Goal: Task Accomplishment & Management: Manage account settings

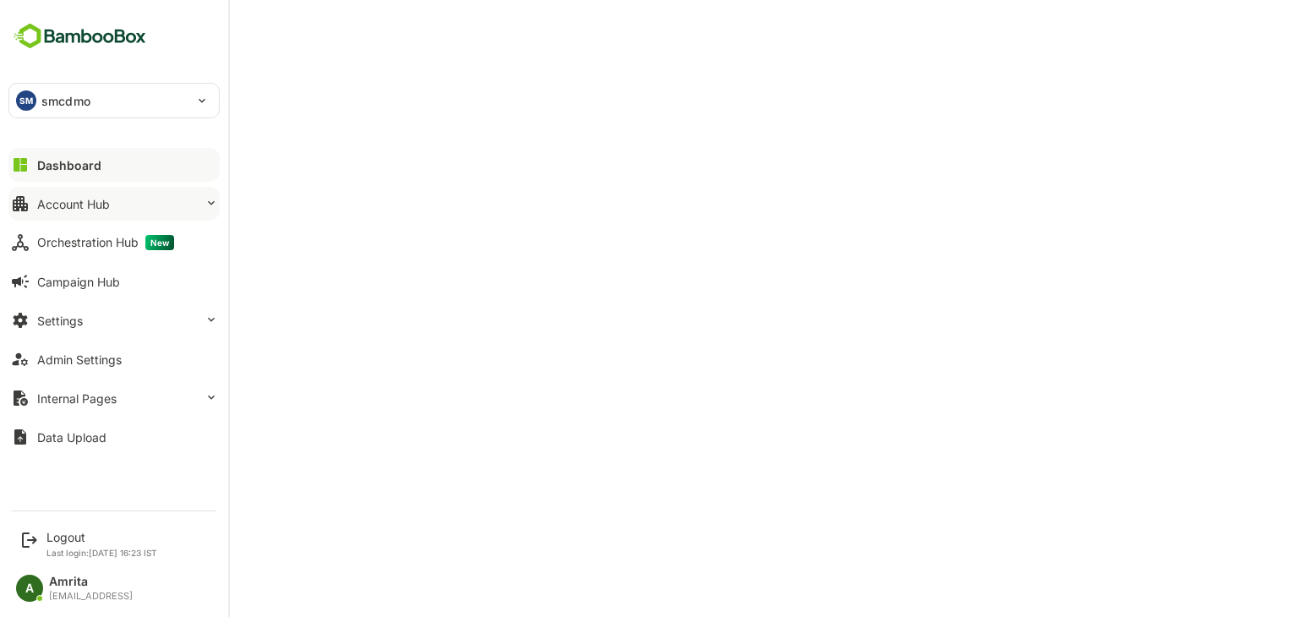
click at [71, 203] on div "Account Hub" at bounding box center [73, 204] width 73 height 14
click at [52, 205] on div "Account Hub" at bounding box center [73, 204] width 73 height 14
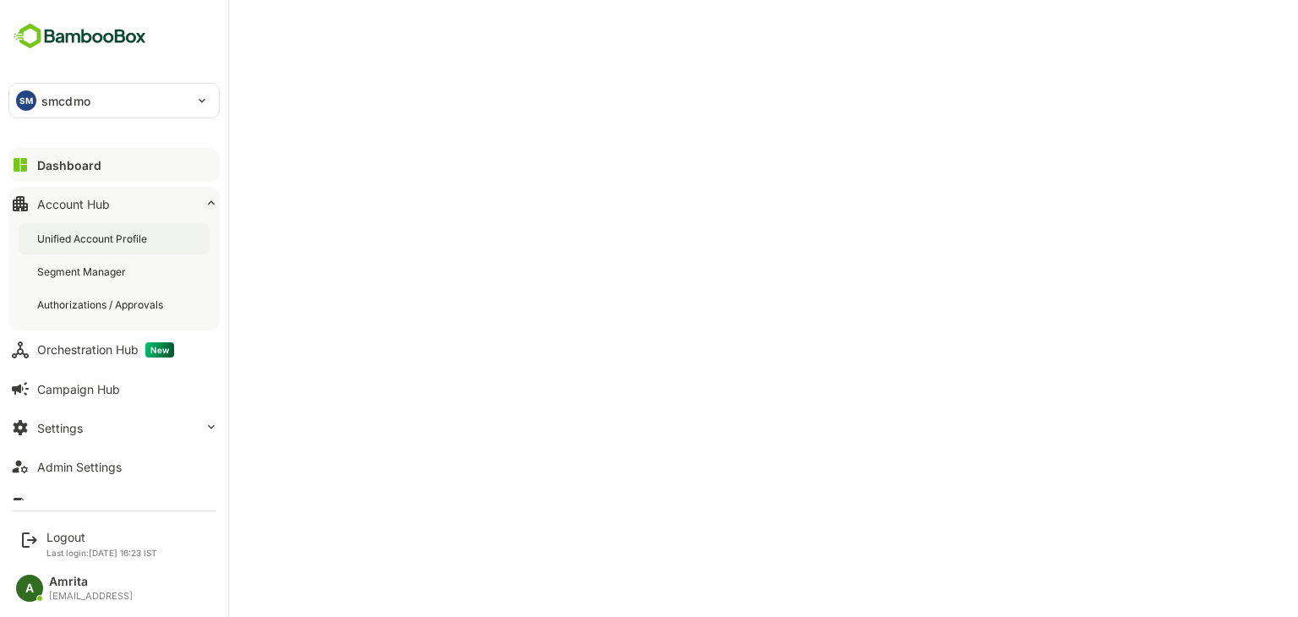
click at [142, 242] on div "Unified Account Profile" at bounding box center [93, 239] width 113 height 14
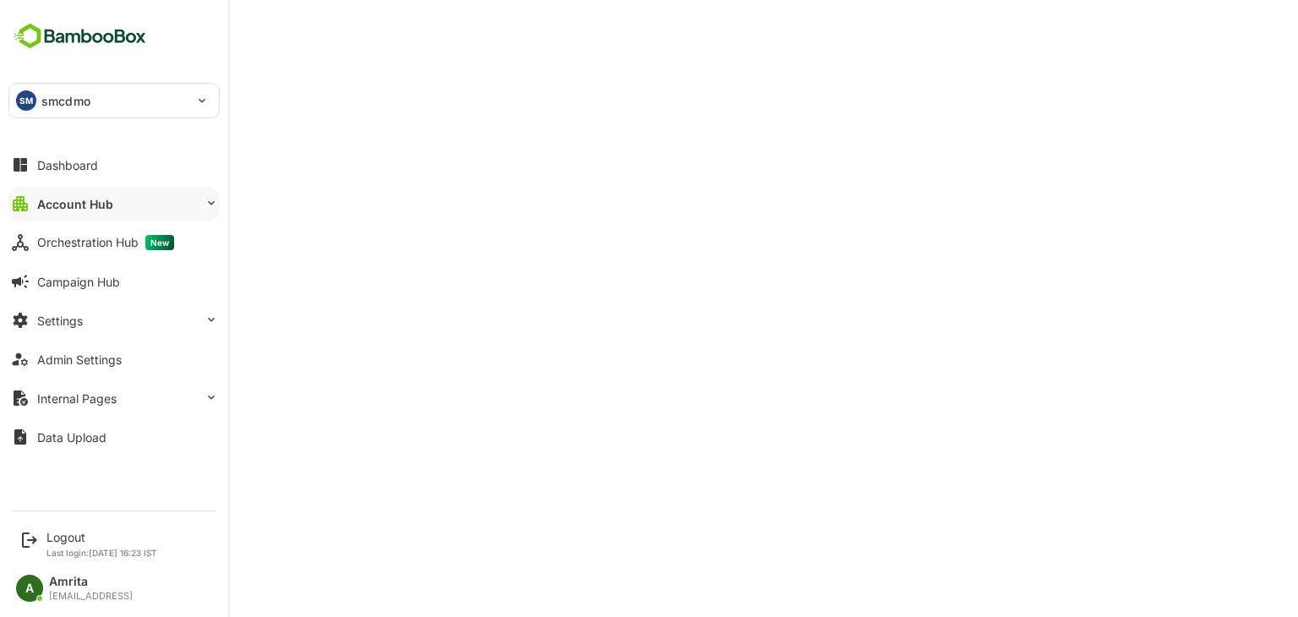
click at [44, 98] on p "smcdmo" at bounding box center [65, 101] width 49 height 18
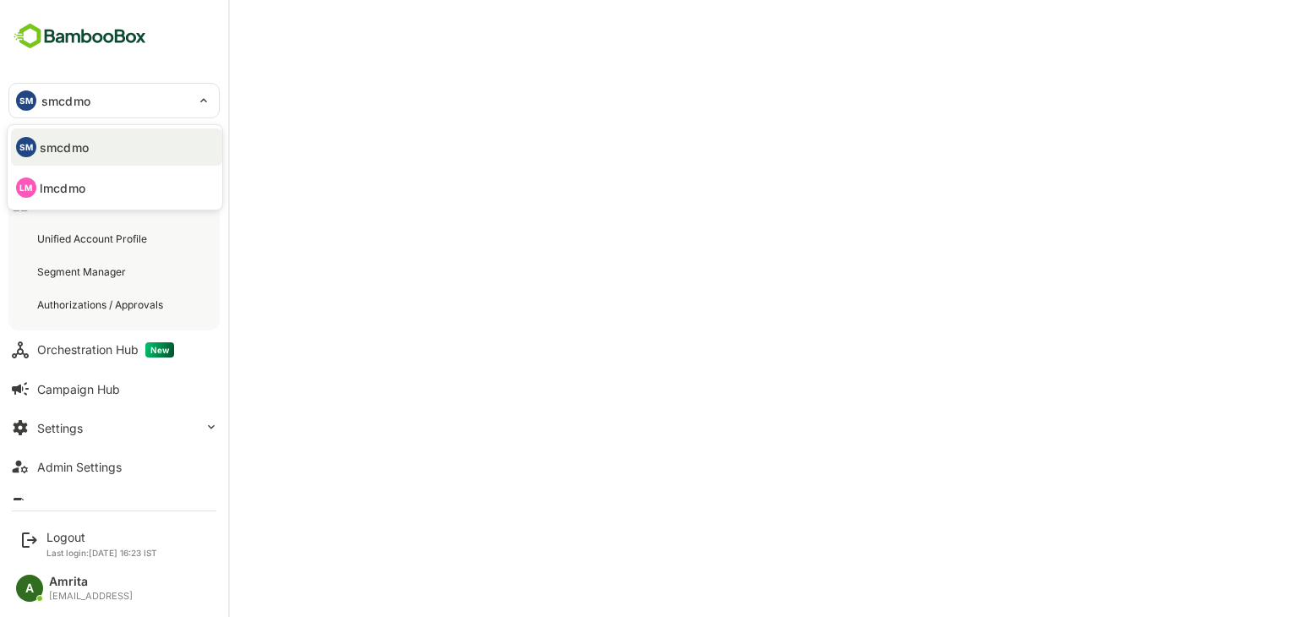
click at [75, 200] on li "LM lmcdmo" at bounding box center [116, 187] width 211 height 37
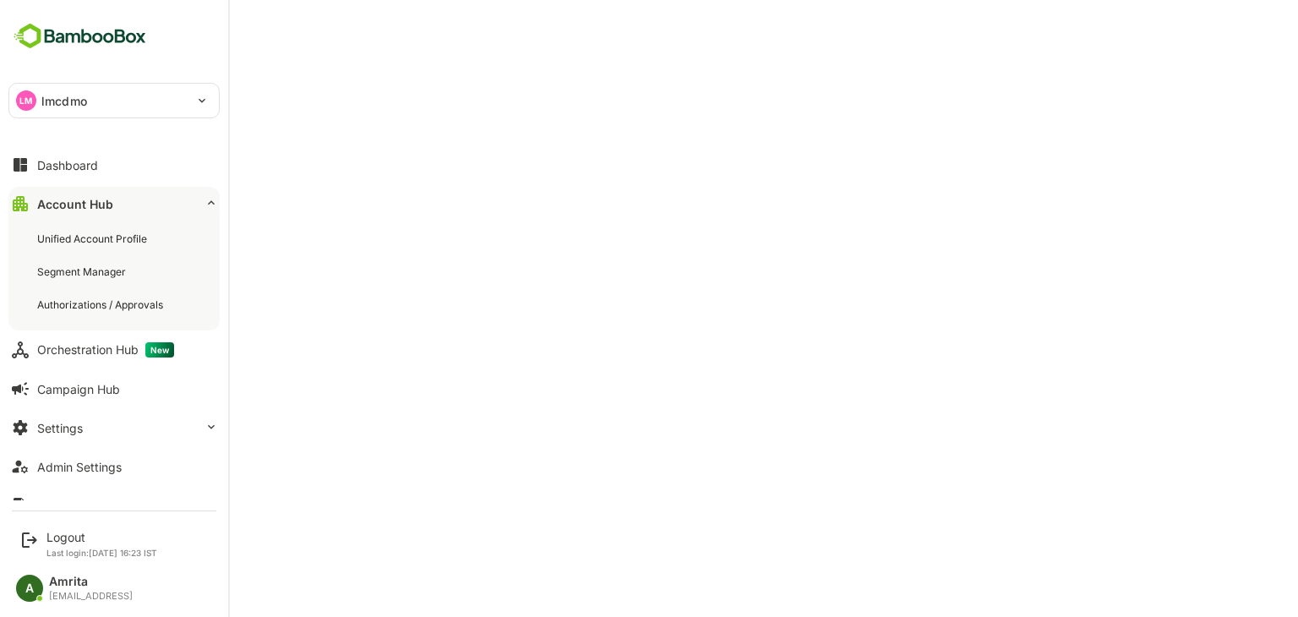
click at [83, 96] on p "lmcdmo" at bounding box center [64, 101] width 46 height 18
click at [81, 160] on li "SM smcdmo" at bounding box center [116, 146] width 211 height 37
type input "******"
click at [128, 426] on button "Settings" at bounding box center [113, 428] width 211 height 34
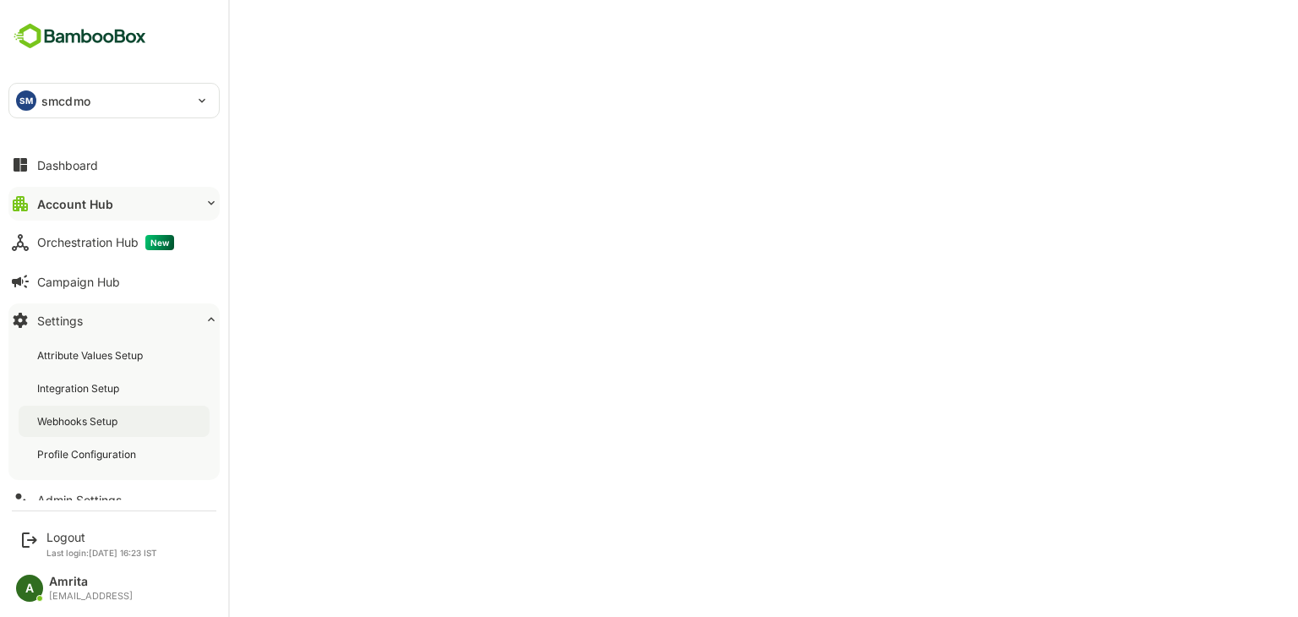
scroll to position [96, 0]
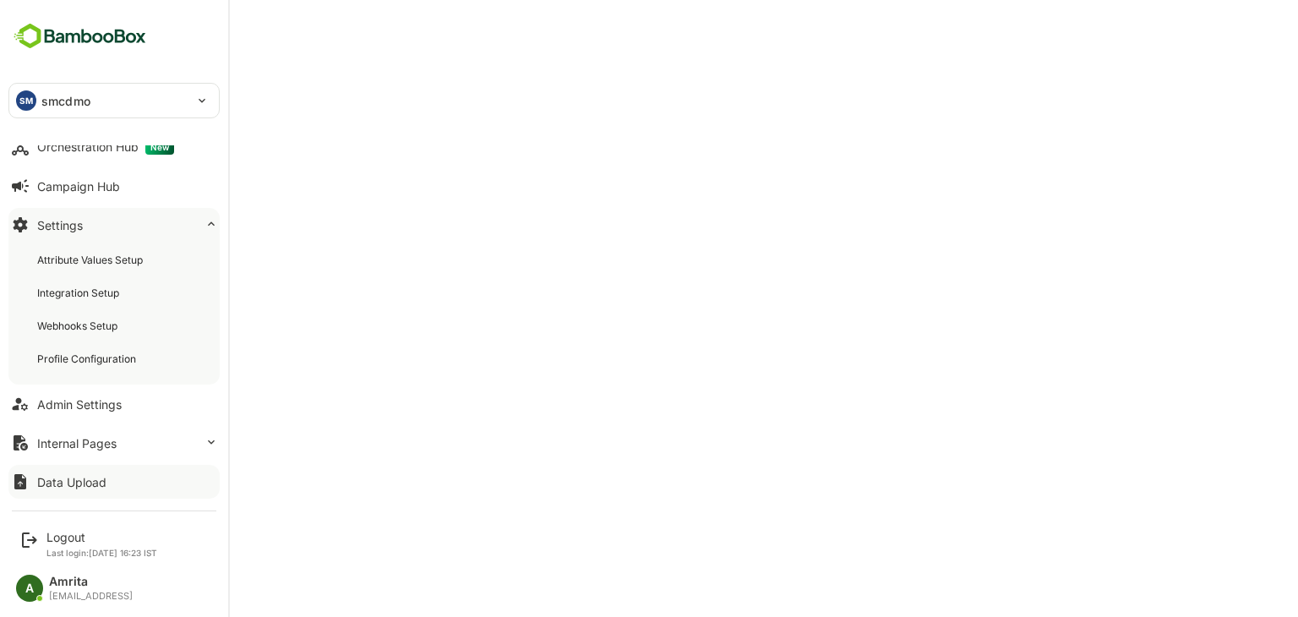
click at [68, 485] on div "Data Upload" at bounding box center [71, 482] width 69 height 14
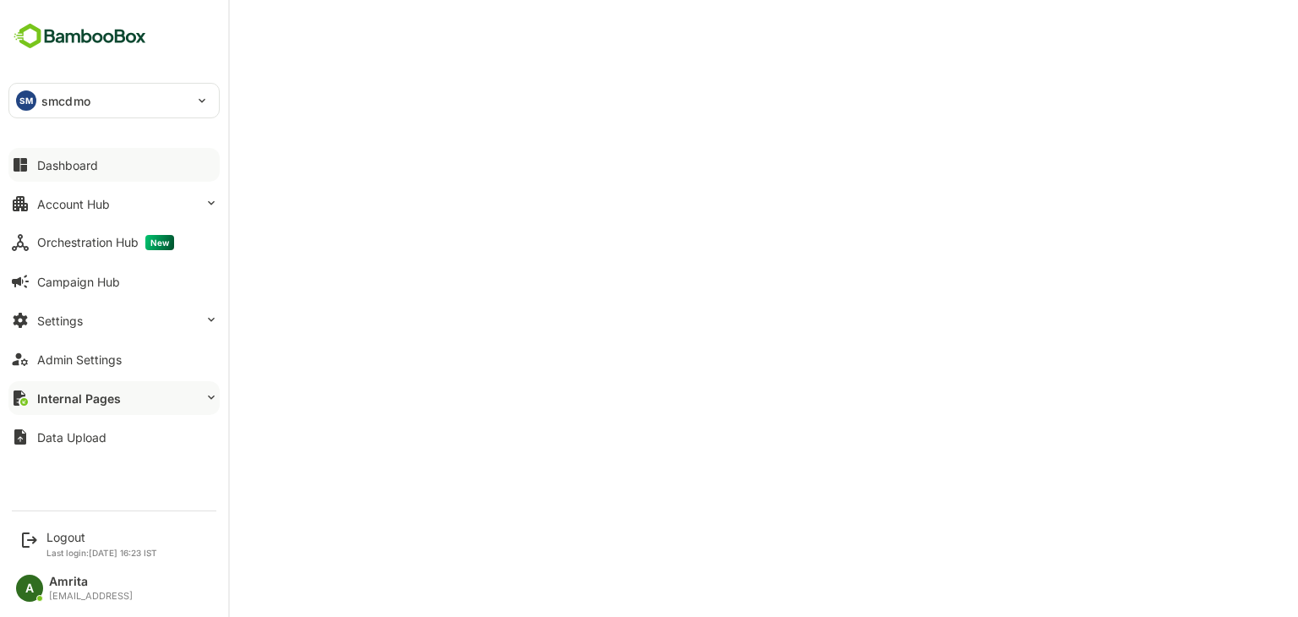
click at [92, 174] on button "Dashboard" at bounding box center [113, 165] width 211 height 34
click at [85, 434] on div "Data Upload" at bounding box center [71, 437] width 69 height 14
click at [38, 192] on button "Account Hub" at bounding box center [113, 204] width 211 height 34
click at [208, 197] on icon at bounding box center [212, 203] width 14 height 14
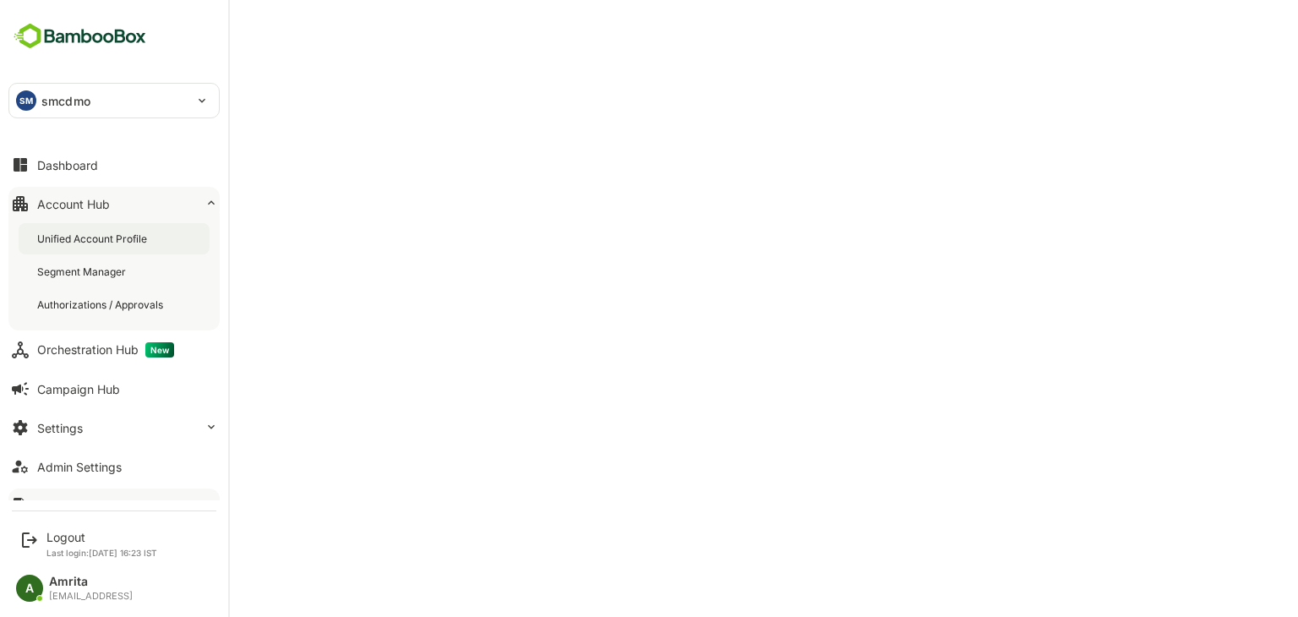
click at [134, 232] on div "Unified Account Profile" at bounding box center [93, 239] width 113 height 14
click at [60, 162] on div "Dashboard" at bounding box center [67, 165] width 61 height 14
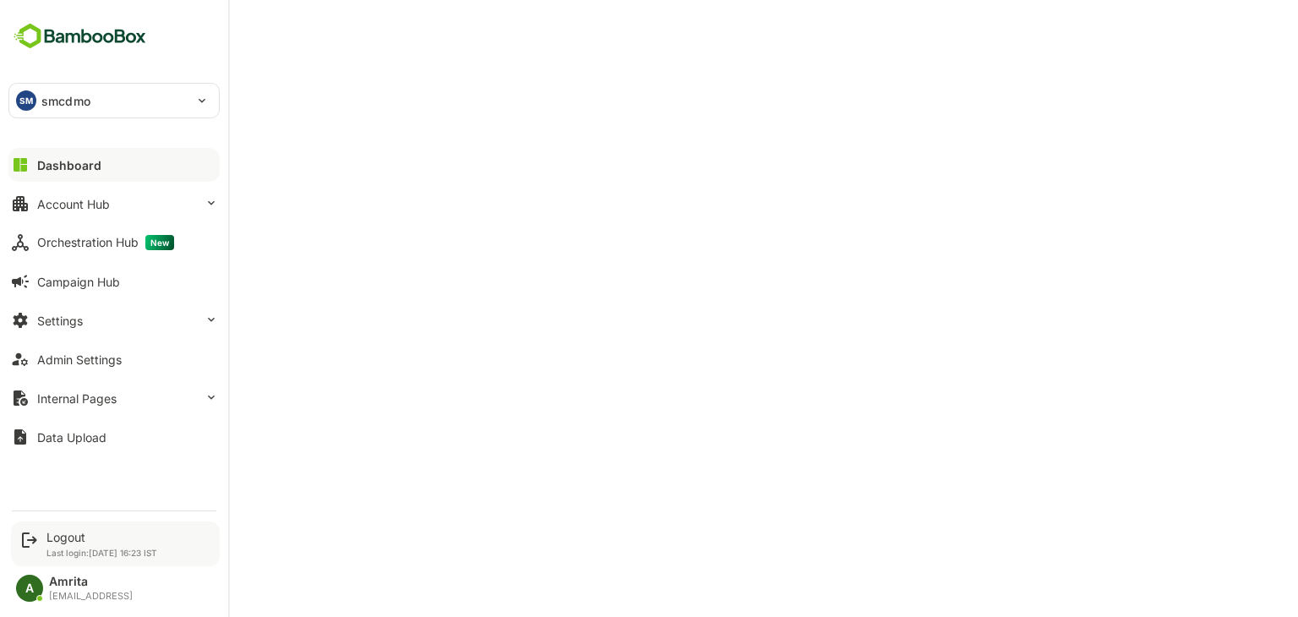
click at [61, 538] on div "Logout" at bounding box center [101, 537] width 111 height 14
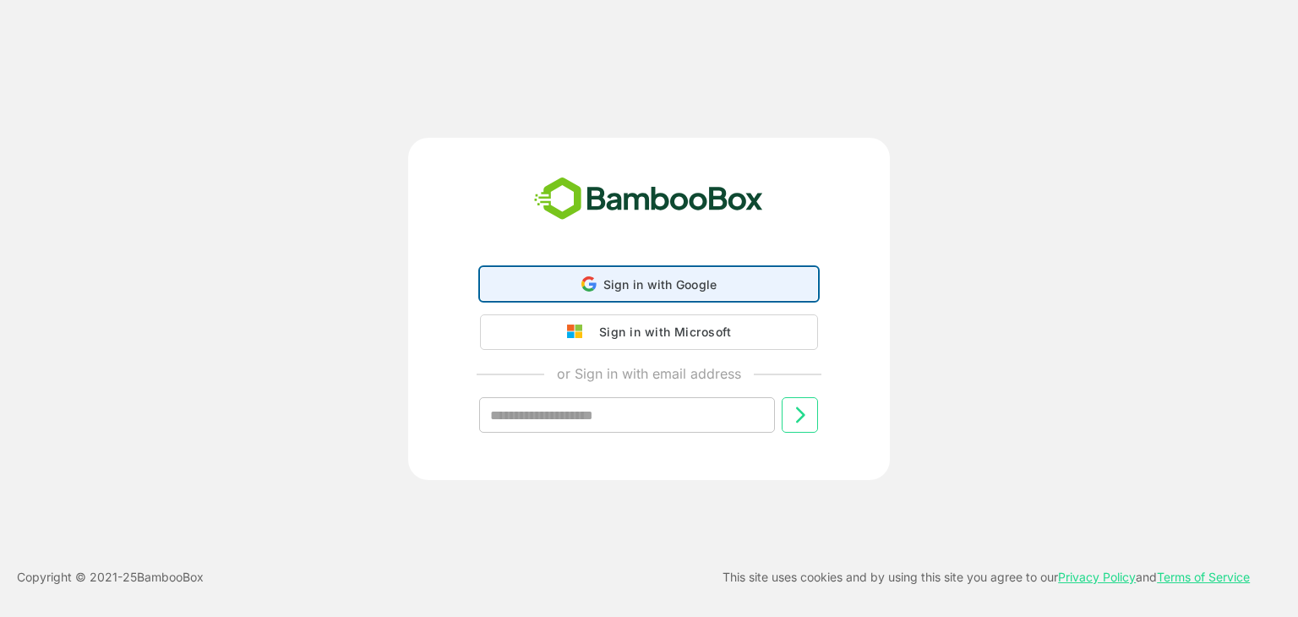
click at [578, 289] on div "Sign in with Google Sign in with Google. Opens in new tab" at bounding box center [649, 284] width 316 height 32
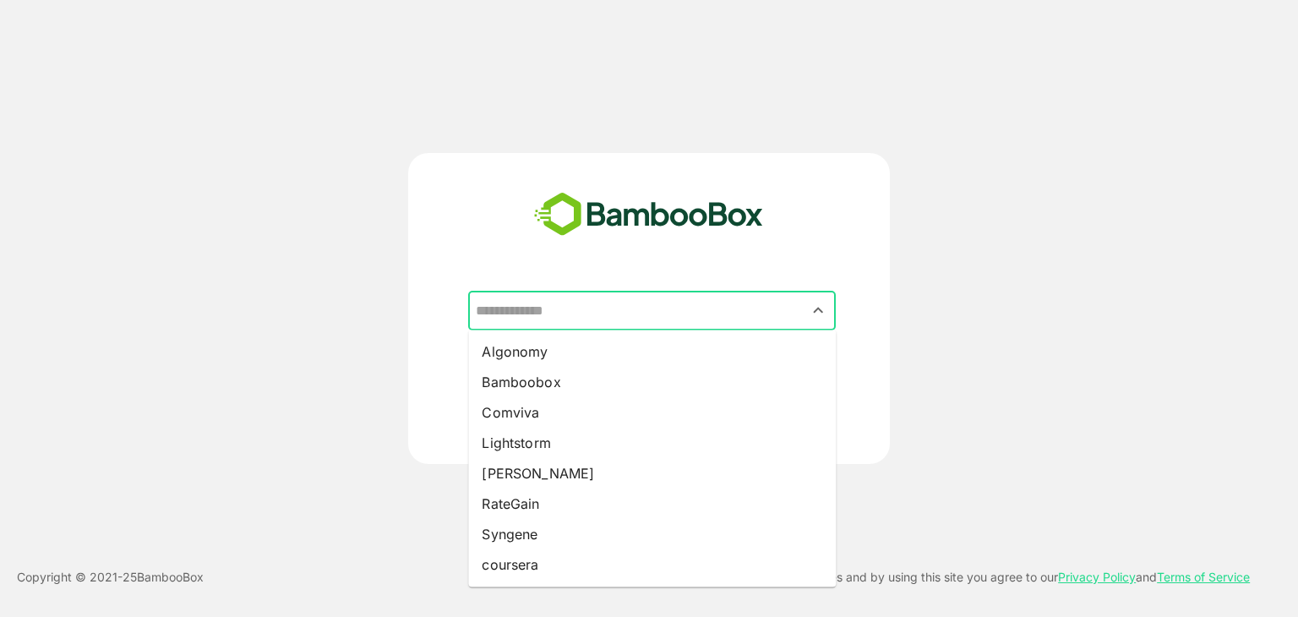
click at [581, 309] on input "text" at bounding box center [652, 311] width 361 height 32
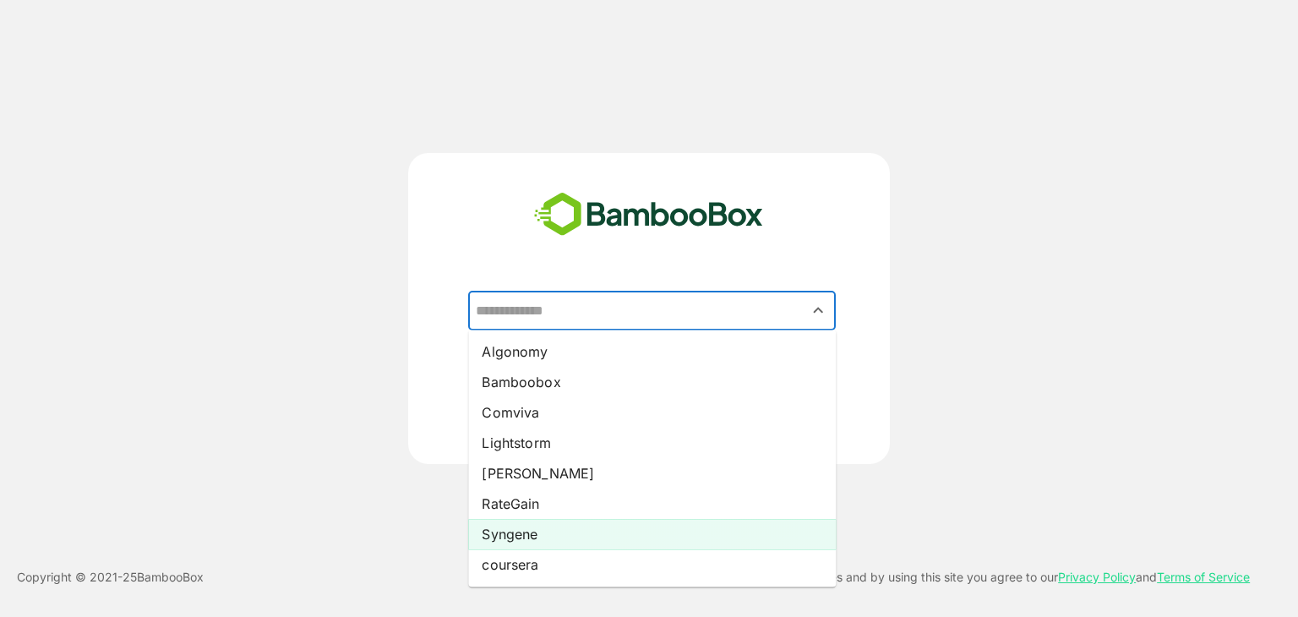
click at [527, 538] on li "Syngene" at bounding box center [652, 534] width 368 height 30
type input "*******"
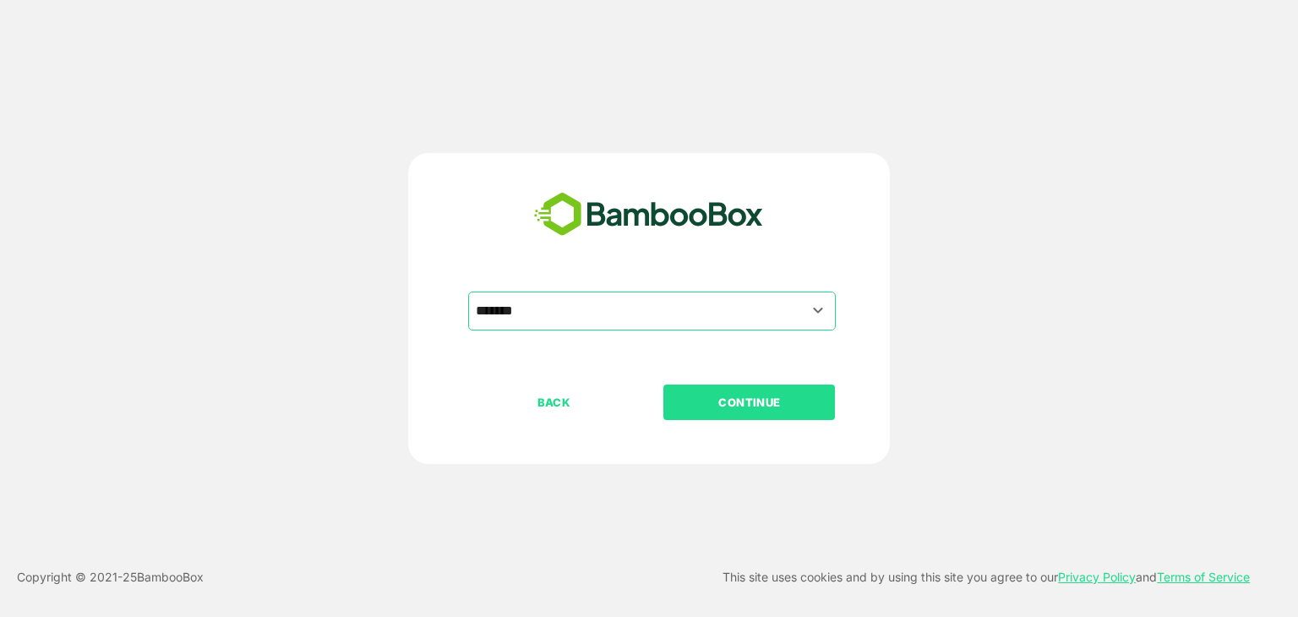
click at [734, 393] on p "CONTINUE" at bounding box center [749, 402] width 169 height 19
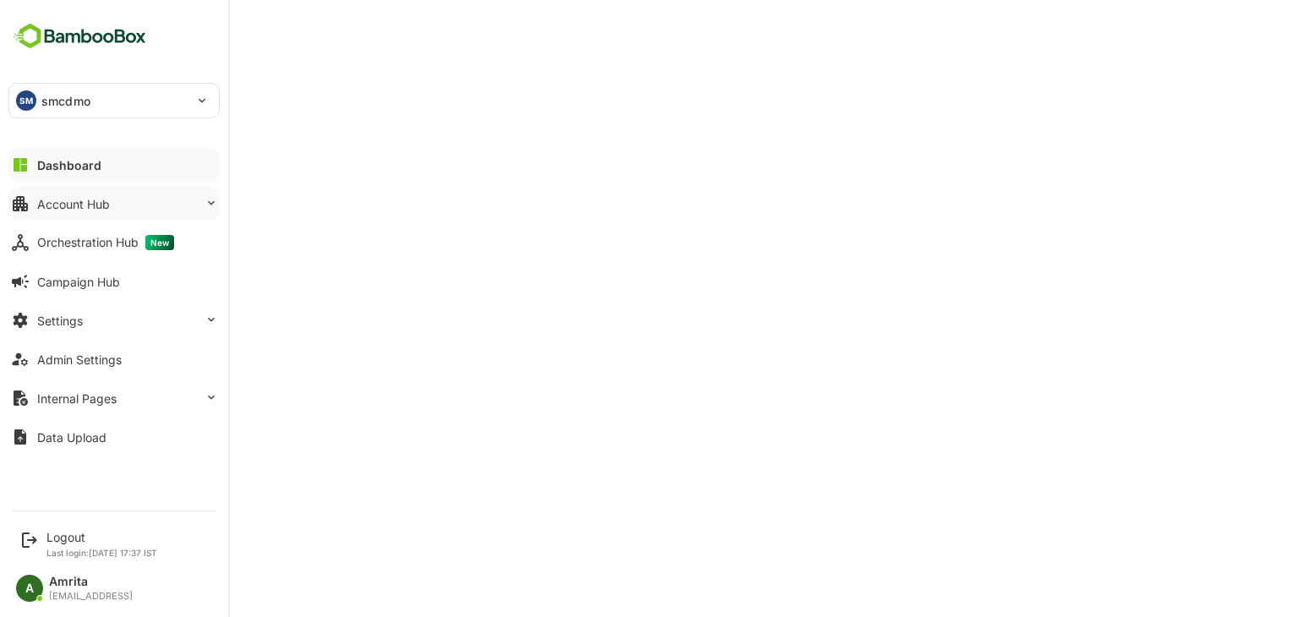
click at [85, 194] on button "Account Hub" at bounding box center [113, 204] width 211 height 34
click at [125, 203] on button "Account Hub" at bounding box center [113, 204] width 211 height 34
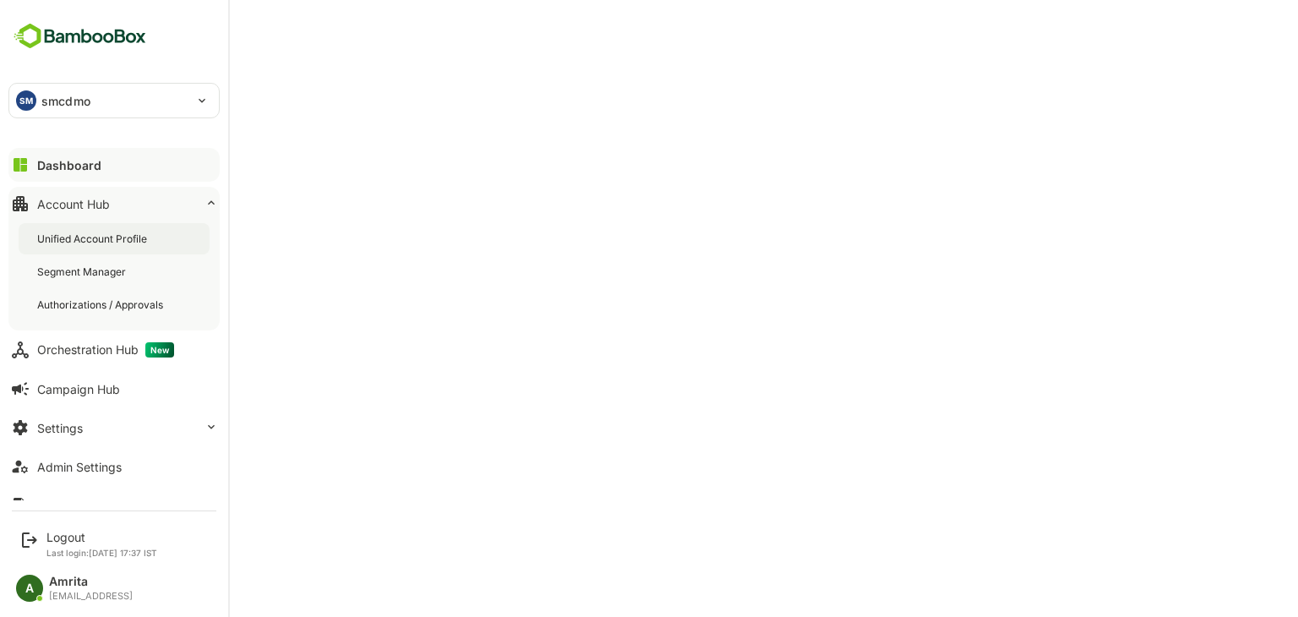
click at [88, 242] on div "Unified Account Profile" at bounding box center [93, 239] width 113 height 14
click at [68, 243] on div "Unified Account Profile" at bounding box center [95, 239] width 116 height 14
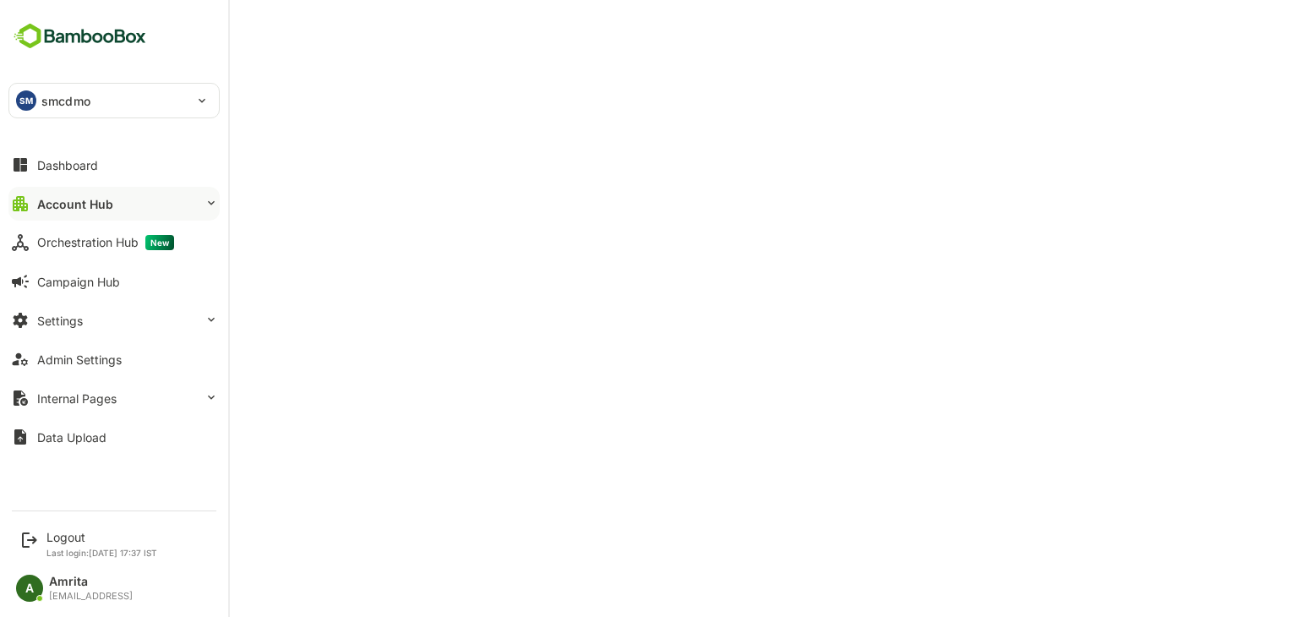
click at [74, 200] on div "Account Hub" at bounding box center [75, 204] width 76 height 14
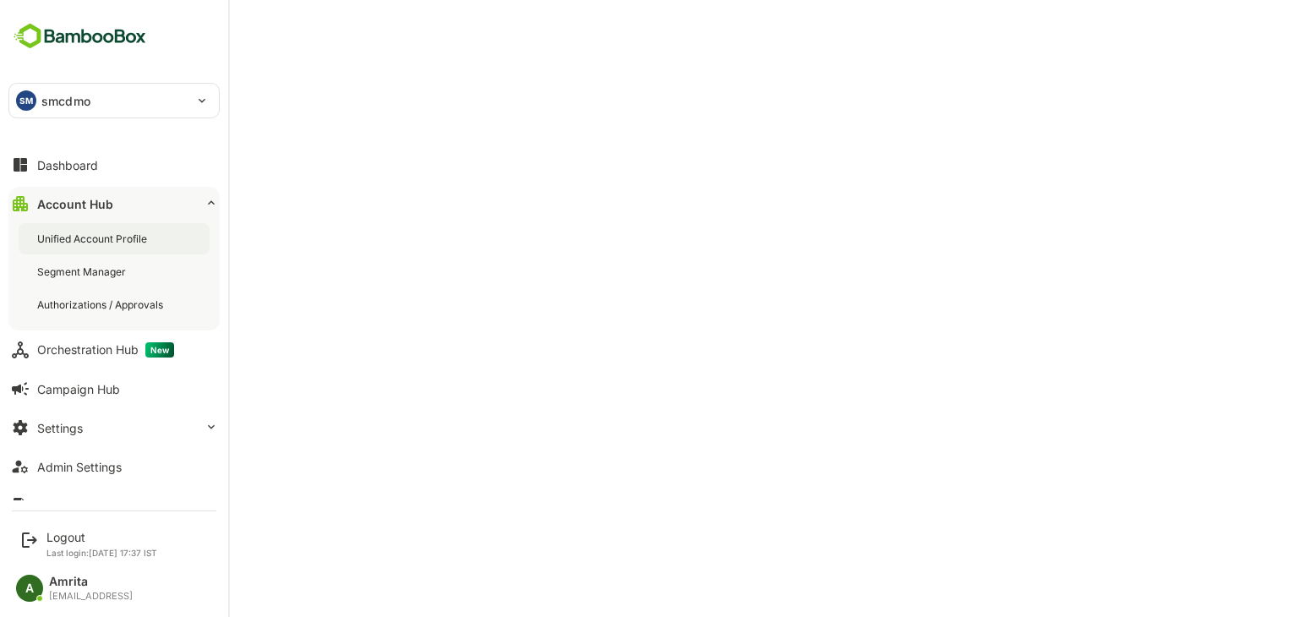
click at [122, 237] on div "Unified Account Profile" at bounding box center [93, 239] width 113 height 14
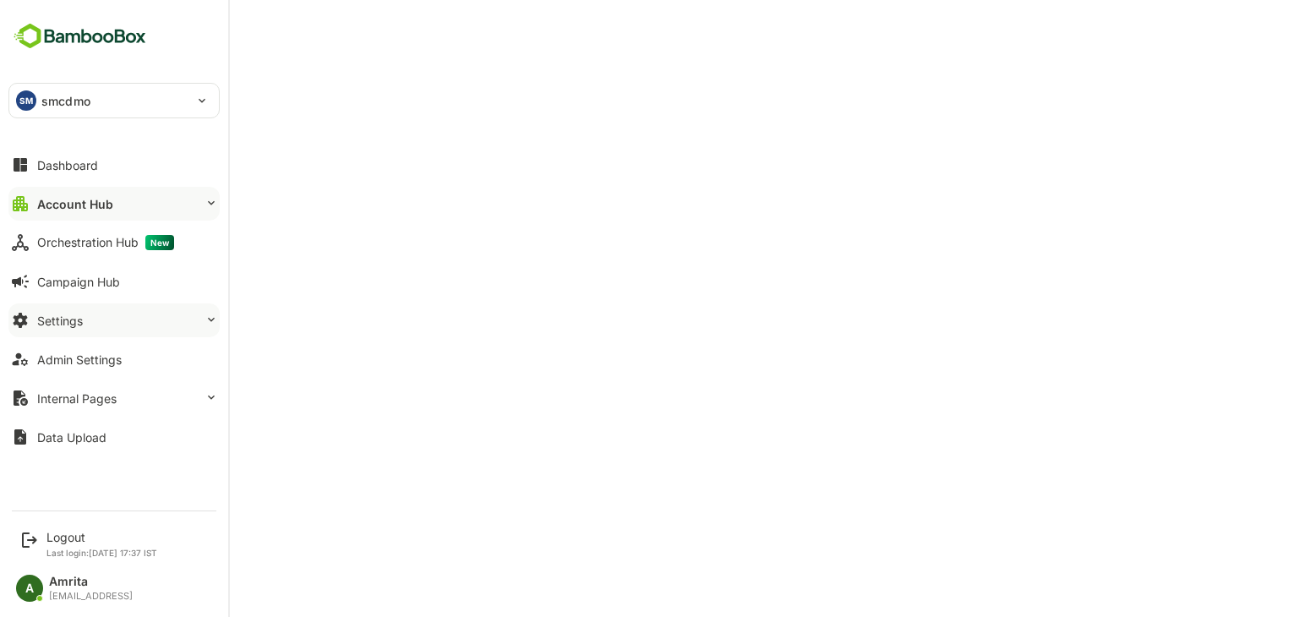
click at [123, 323] on button "Settings" at bounding box center [113, 320] width 211 height 34
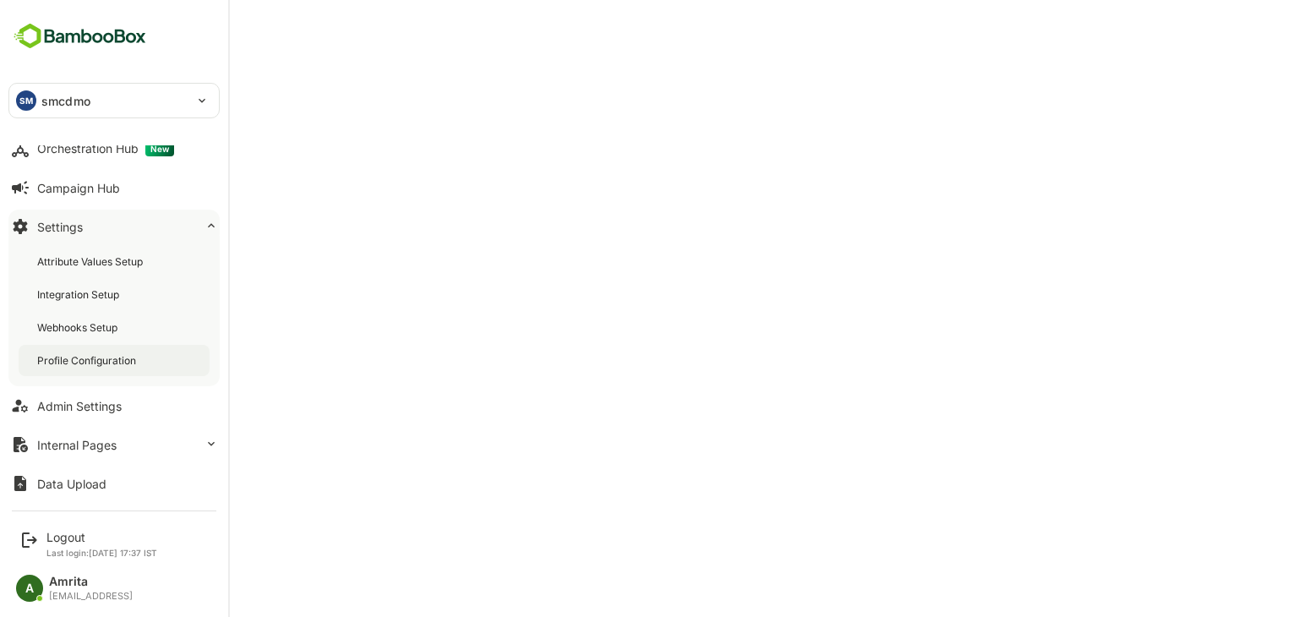
scroll to position [95, 0]
click at [108, 393] on button "Admin Settings" at bounding box center [113, 405] width 211 height 34
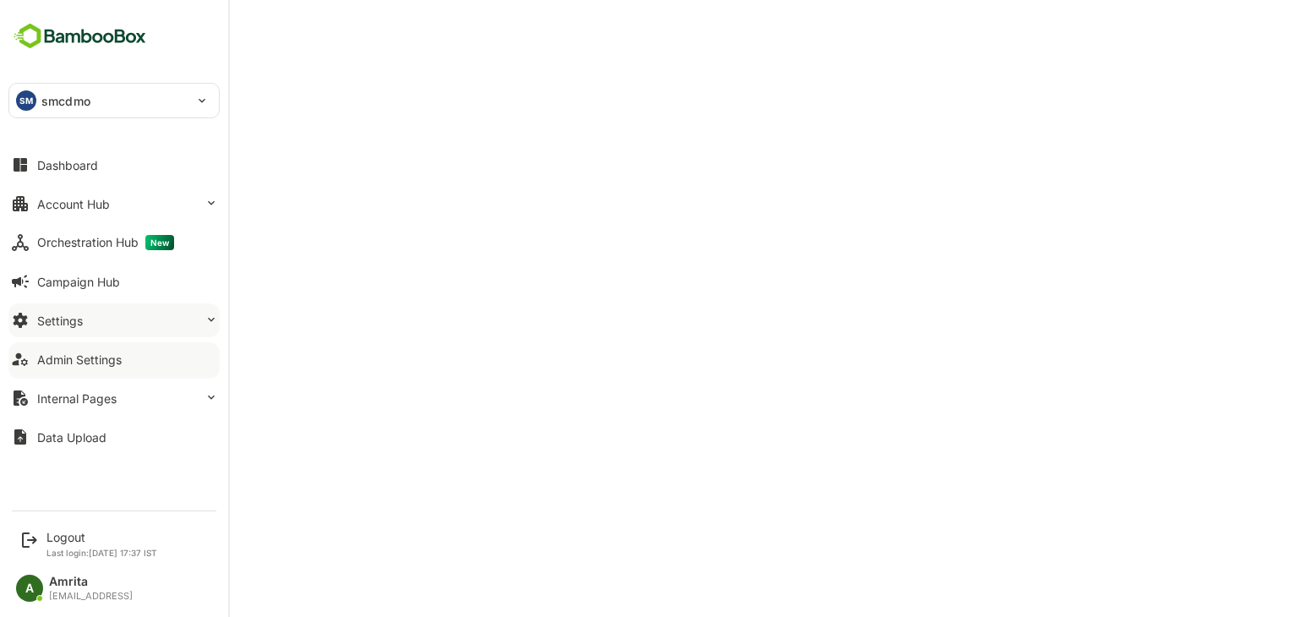
click at [90, 315] on button "Settings" at bounding box center [113, 320] width 211 height 34
click at [97, 197] on div "Account Hub" at bounding box center [73, 204] width 73 height 14
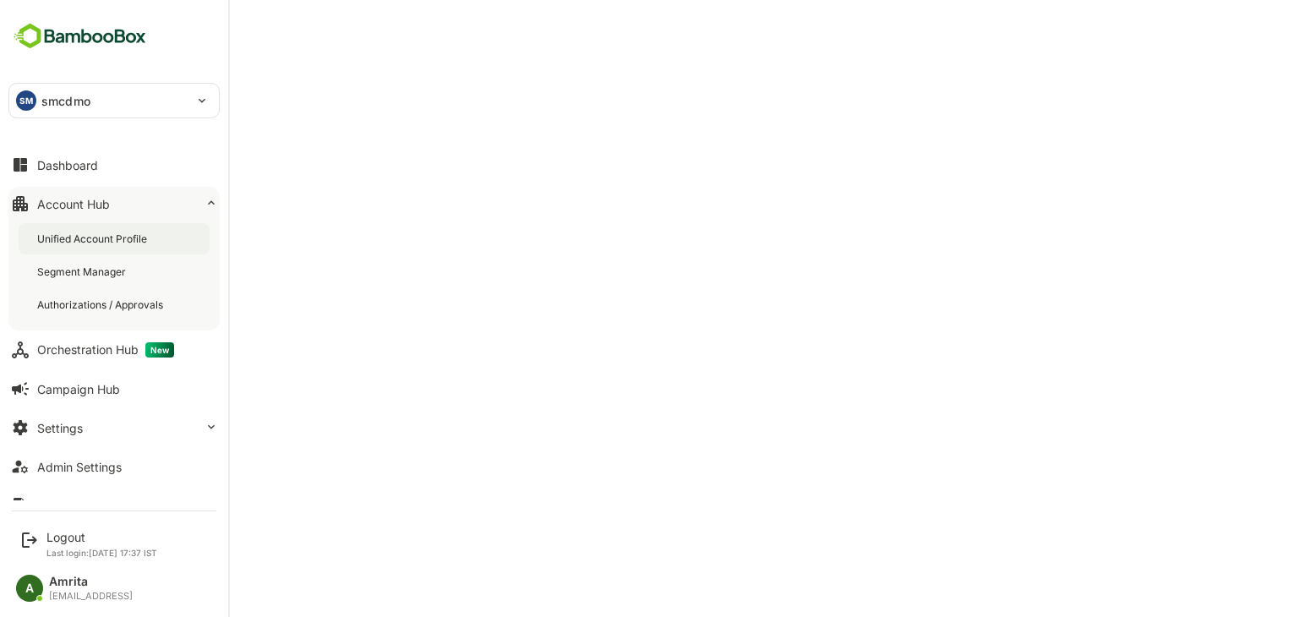
click at [92, 237] on div "Unified Account Profile" at bounding box center [93, 239] width 113 height 14
click at [112, 467] on div "Admin Settings" at bounding box center [79, 467] width 85 height 14
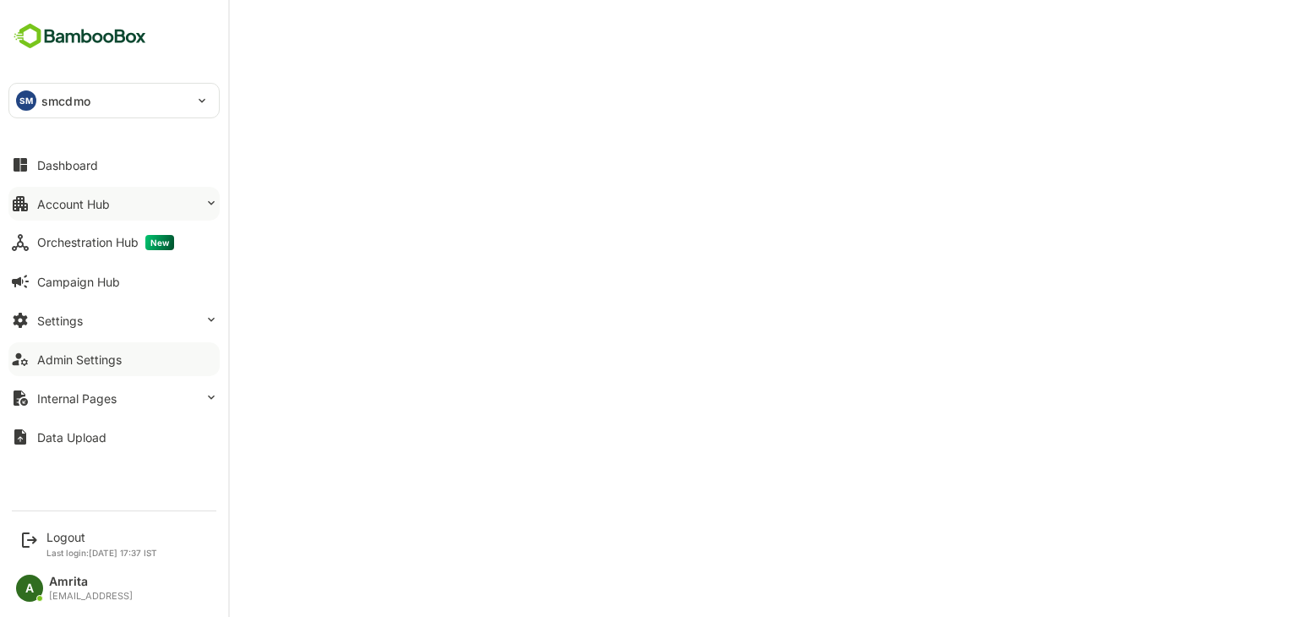
click at [41, 205] on div "Account Hub" at bounding box center [73, 204] width 73 height 14
click at [140, 200] on button "Account Hub" at bounding box center [113, 204] width 211 height 34
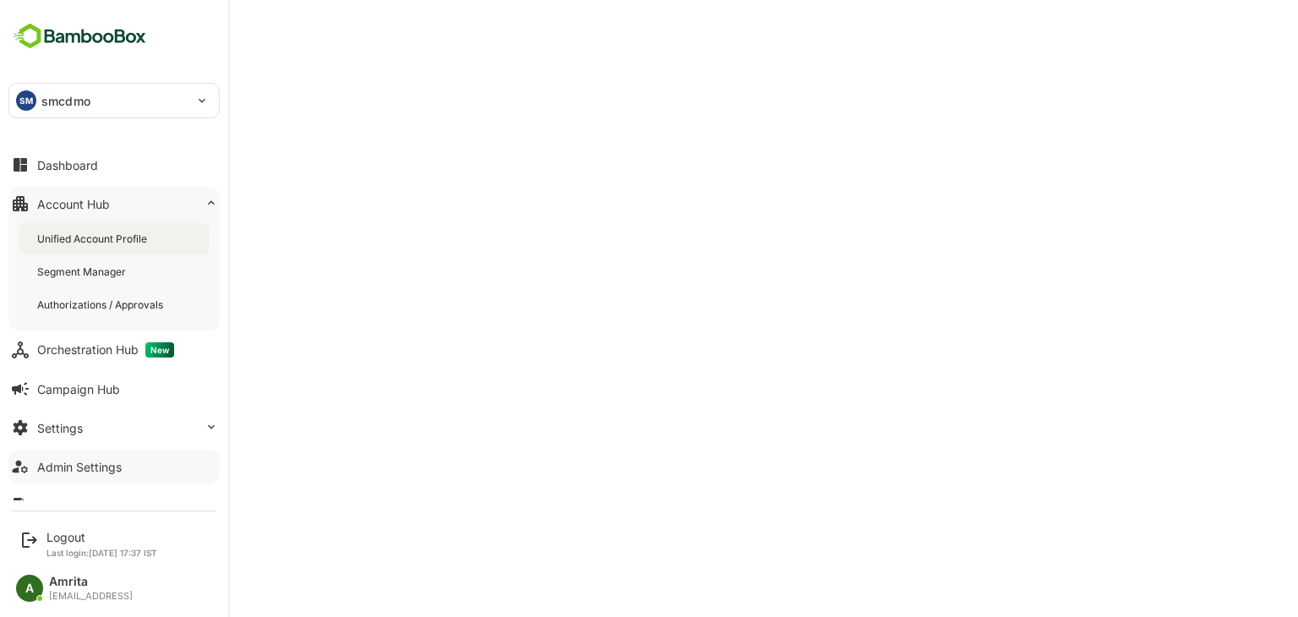
click at [142, 244] on div "Unified Account Profile" at bounding box center [93, 239] width 113 height 14
click at [96, 460] on div "Admin Settings" at bounding box center [79, 467] width 85 height 14
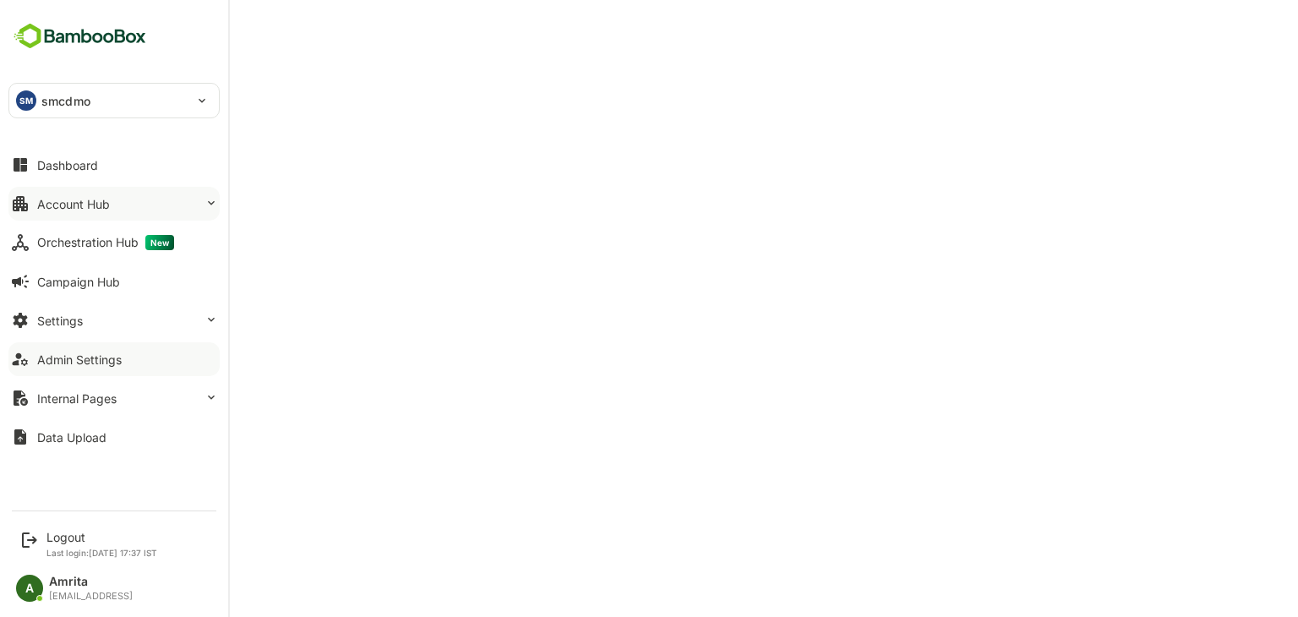
click at [128, 200] on button "Account Hub" at bounding box center [113, 204] width 211 height 34
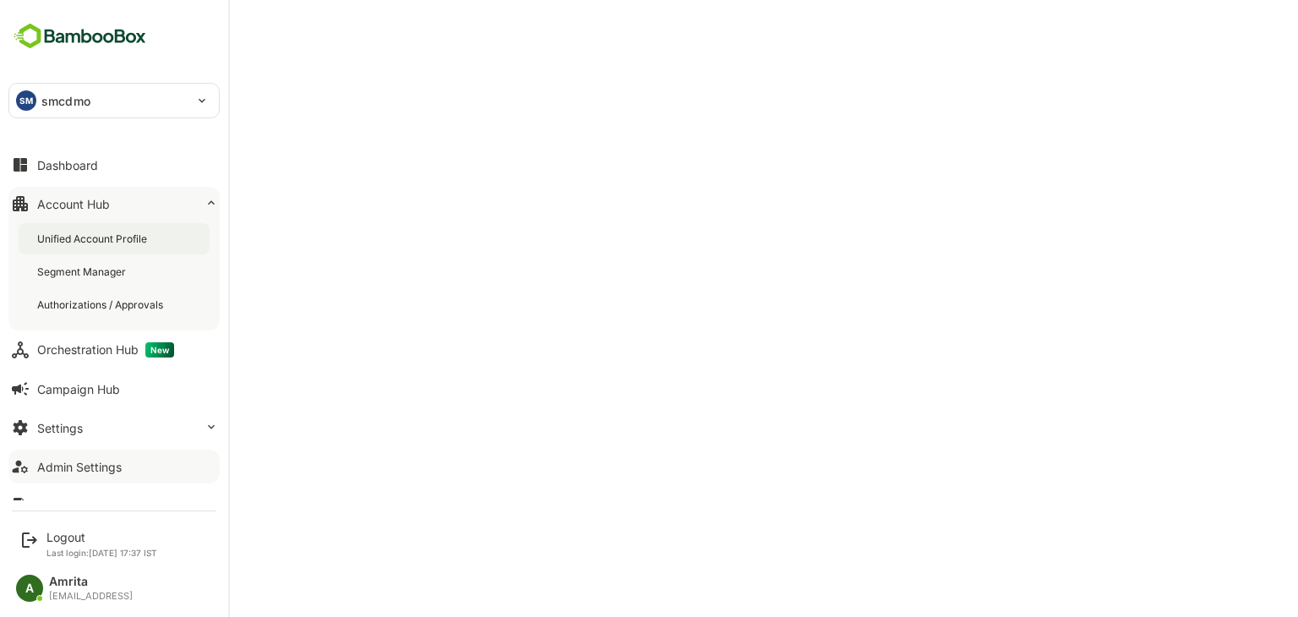
click at [128, 243] on div "Unified Account Profile" at bounding box center [93, 239] width 113 height 14
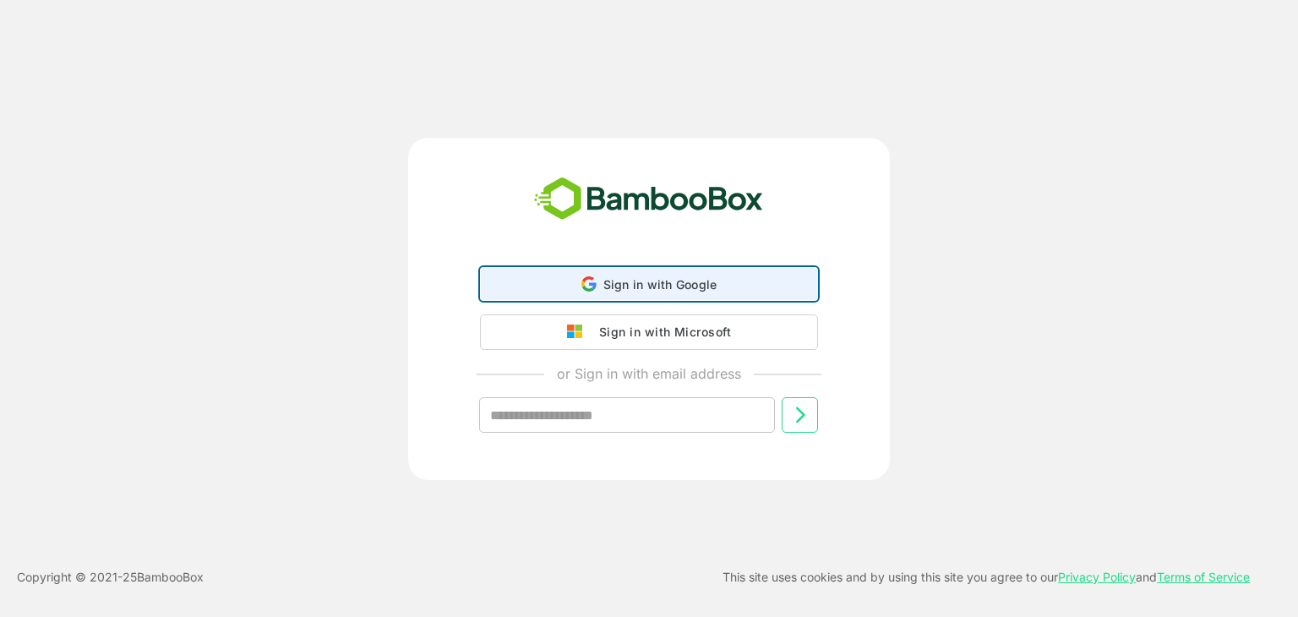
click at [679, 289] on span "Sign in with Google" at bounding box center [660, 284] width 114 height 14
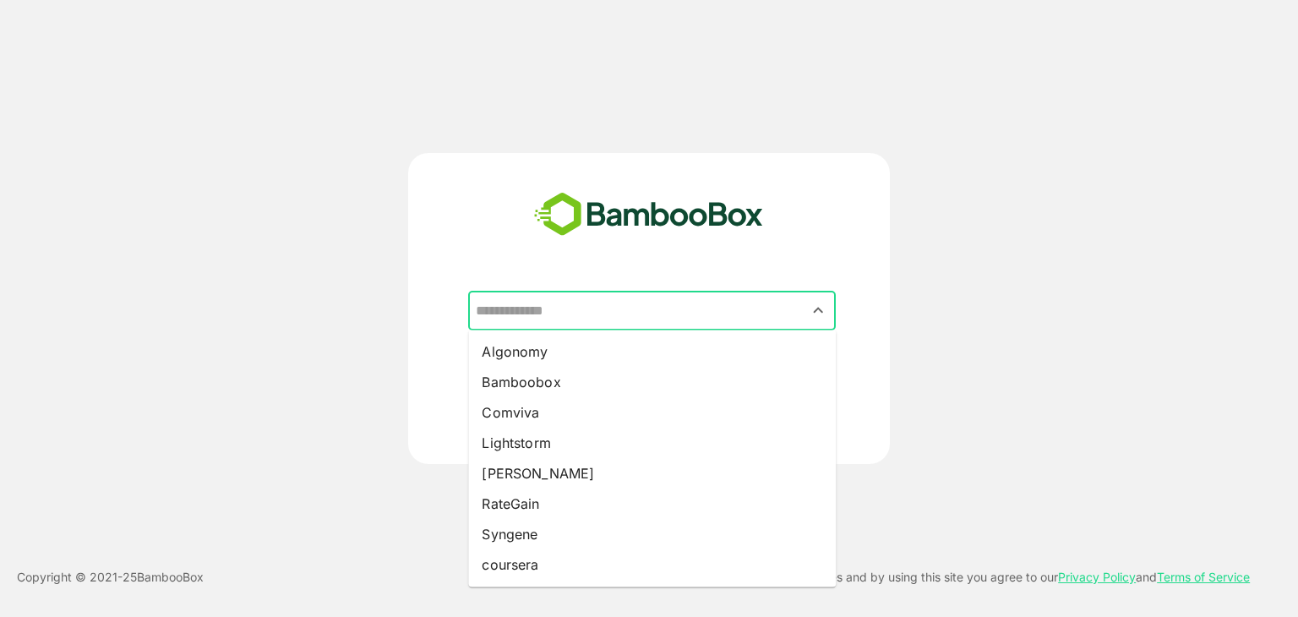
click at [572, 308] on input "text" at bounding box center [652, 311] width 361 height 32
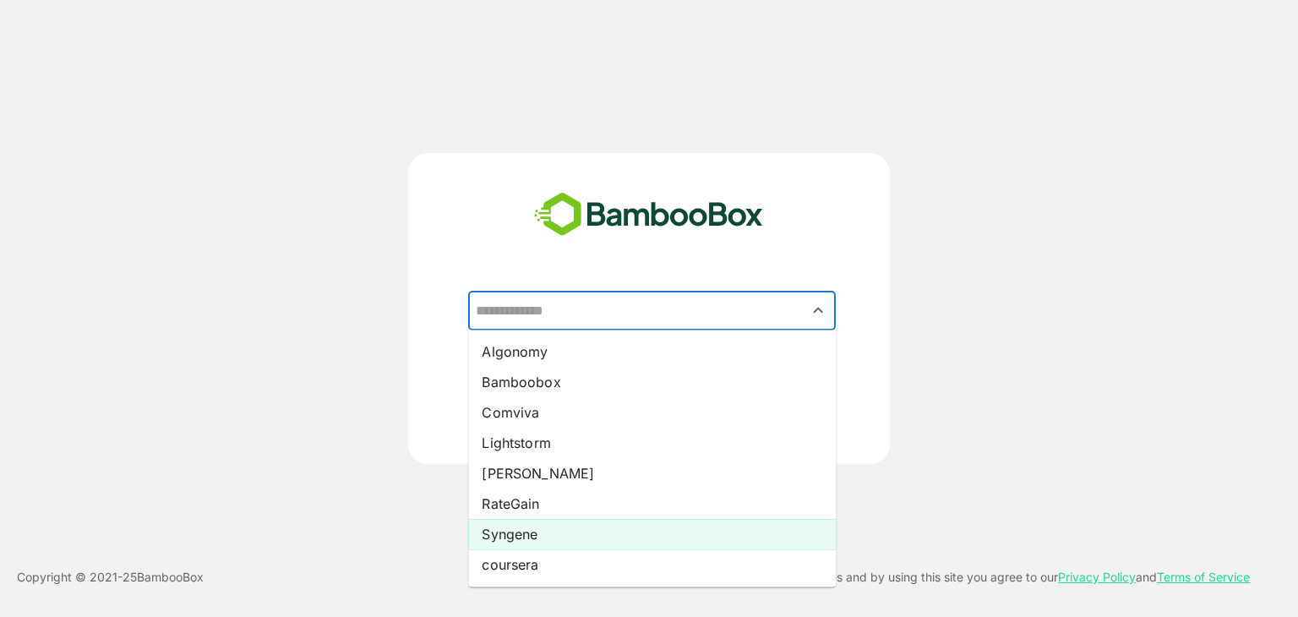
click at [544, 538] on li "Syngene" at bounding box center [652, 534] width 368 height 30
type input "*******"
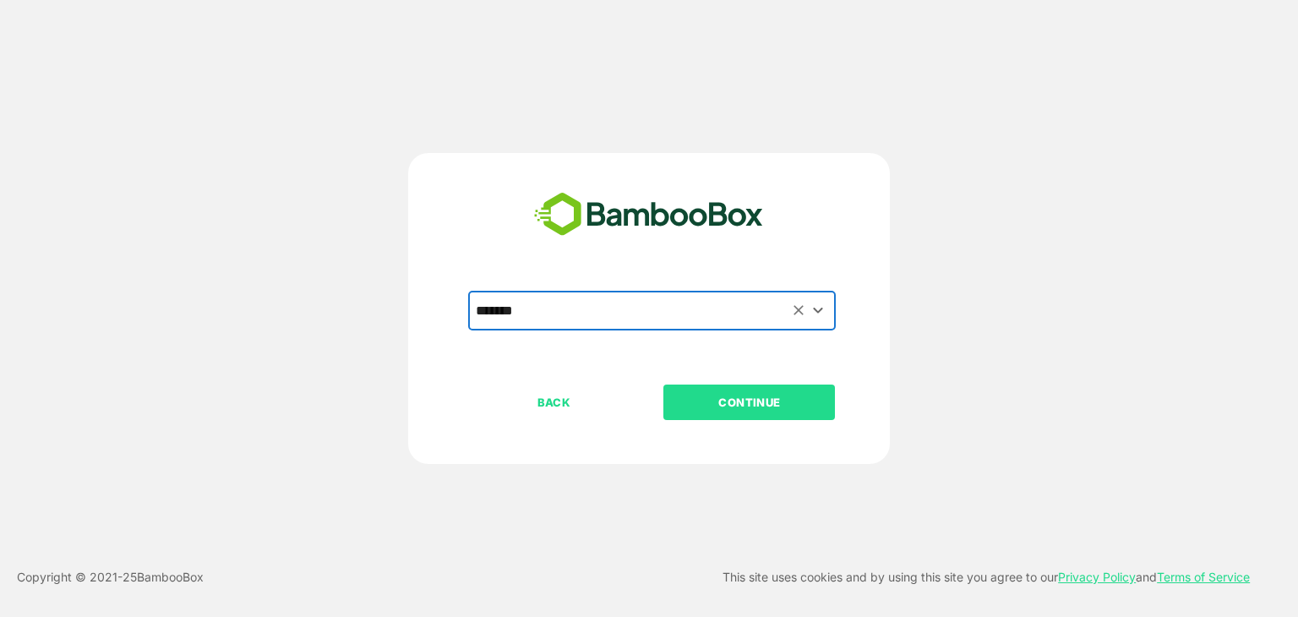
click at [748, 400] on p "CONTINUE" at bounding box center [749, 402] width 169 height 19
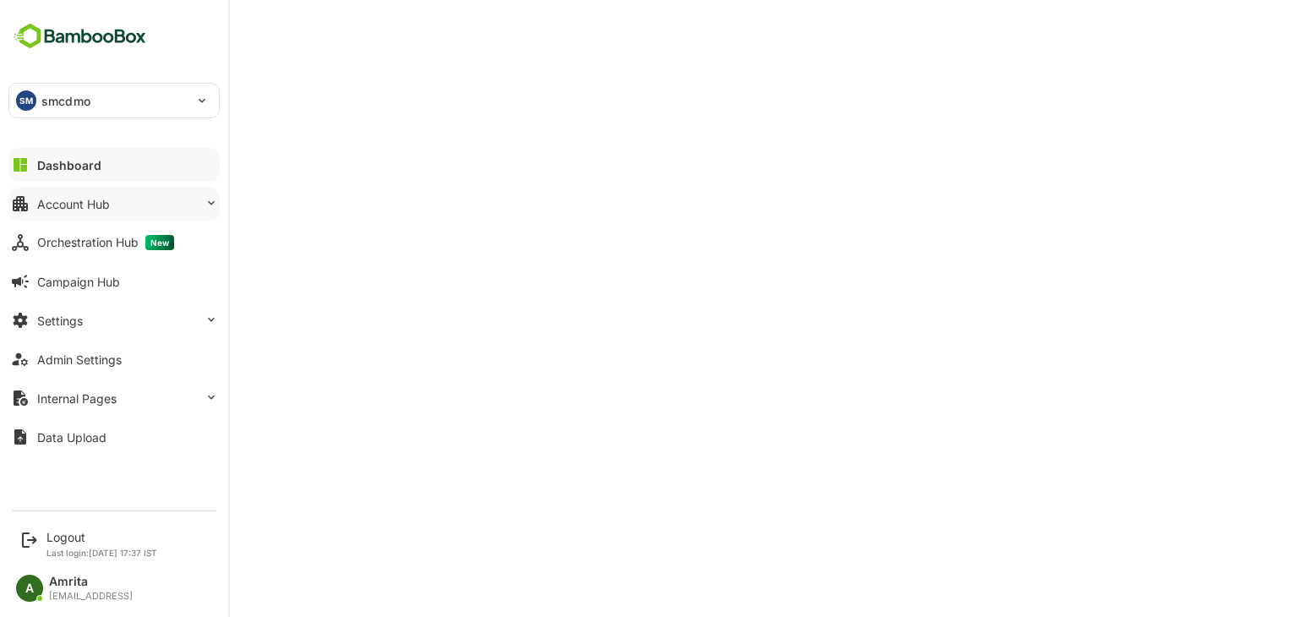
click at [79, 208] on div "Account Hub" at bounding box center [73, 204] width 73 height 14
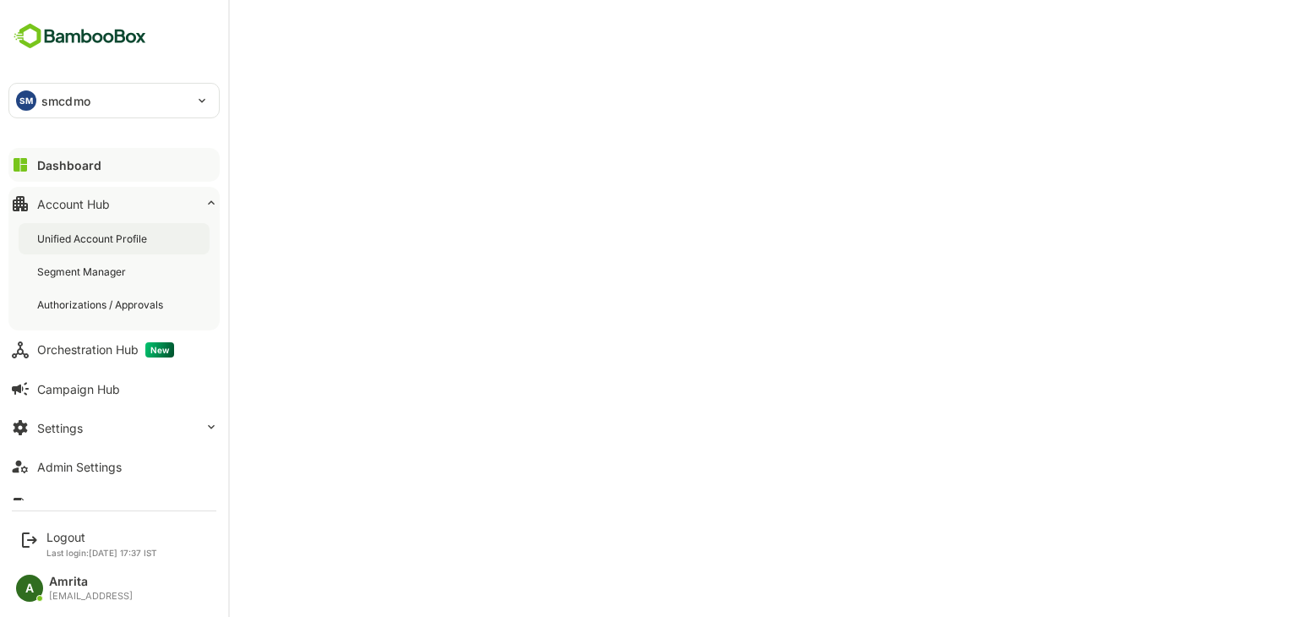
click at [125, 243] on div "Unified Account Profile" at bounding box center [93, 239] width 113 height 14
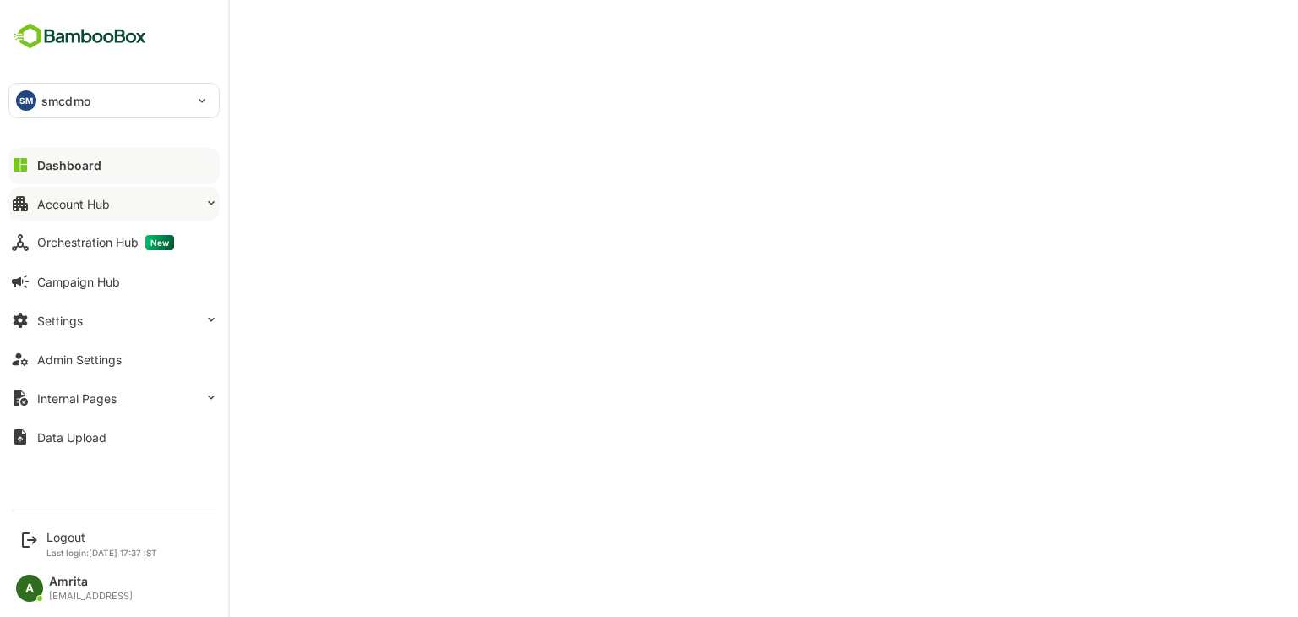
click at [64, 204] on div "Account Hub" at bounding box center [73, 204] width 73 height 14
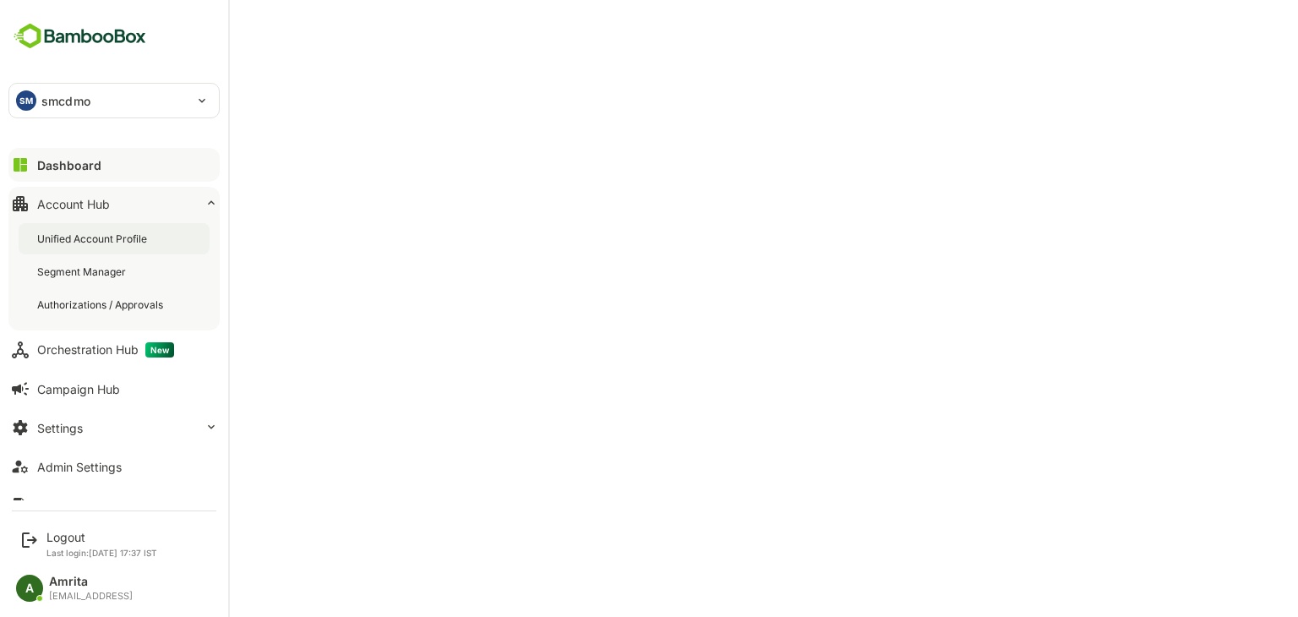
click at [87, 236] on div "Unified Account Profile" at bounding box center [93, 239] width 113 height 14
click at [27, 538] on icon at bounding box center [29, 540] width 20 height 20
click at [90, 538] on div "Logout" at bounding box center [101, 537] width 111 height 14
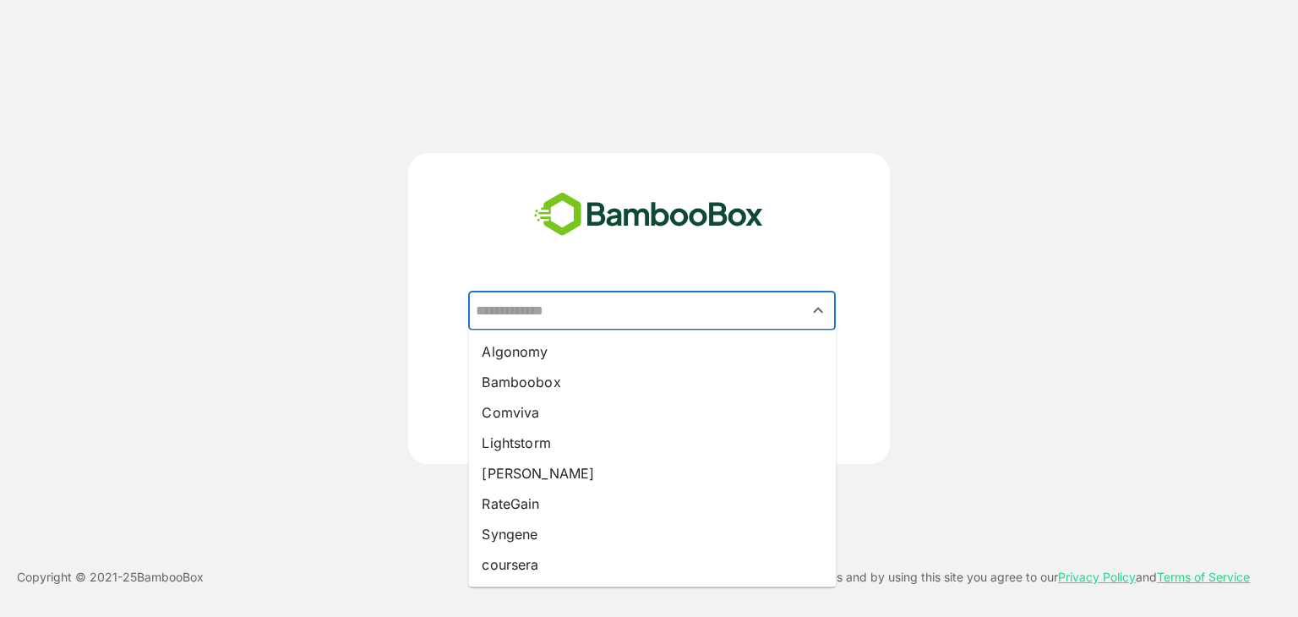
click at [570, 316] on input "text" at bounding box center [652, 311] width 361 height 32
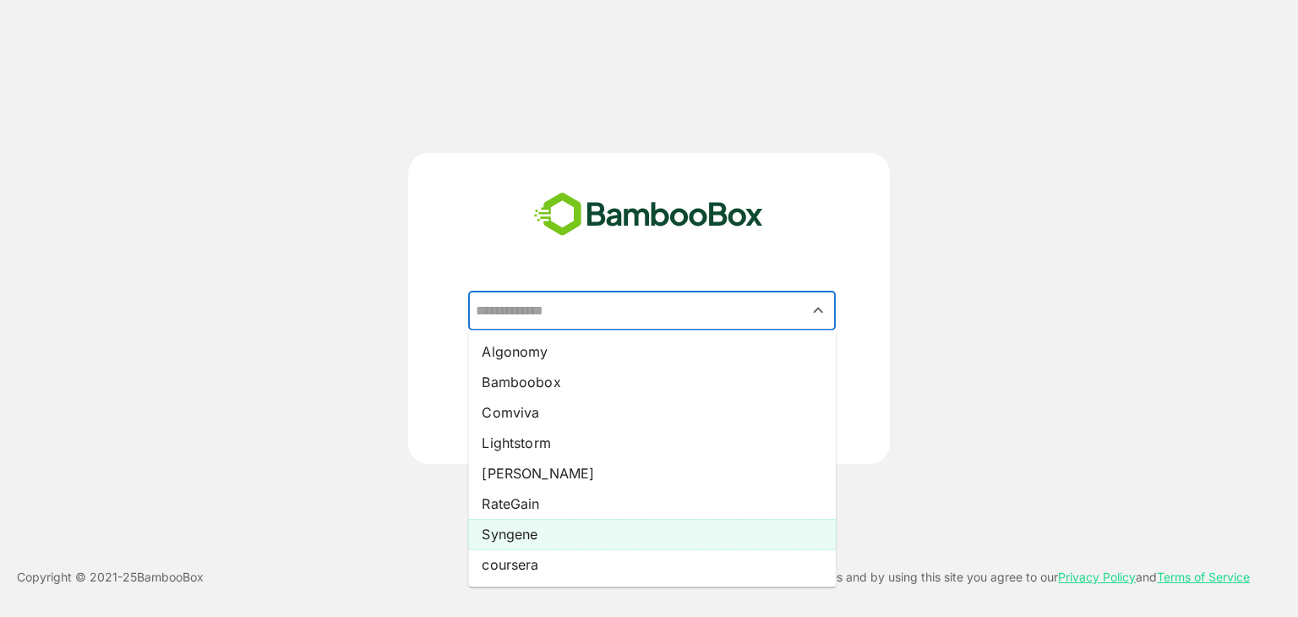
click at [544, 527] on li "Syngene" at bounding box center [652, 534] width 368 height 30
type input "*******"
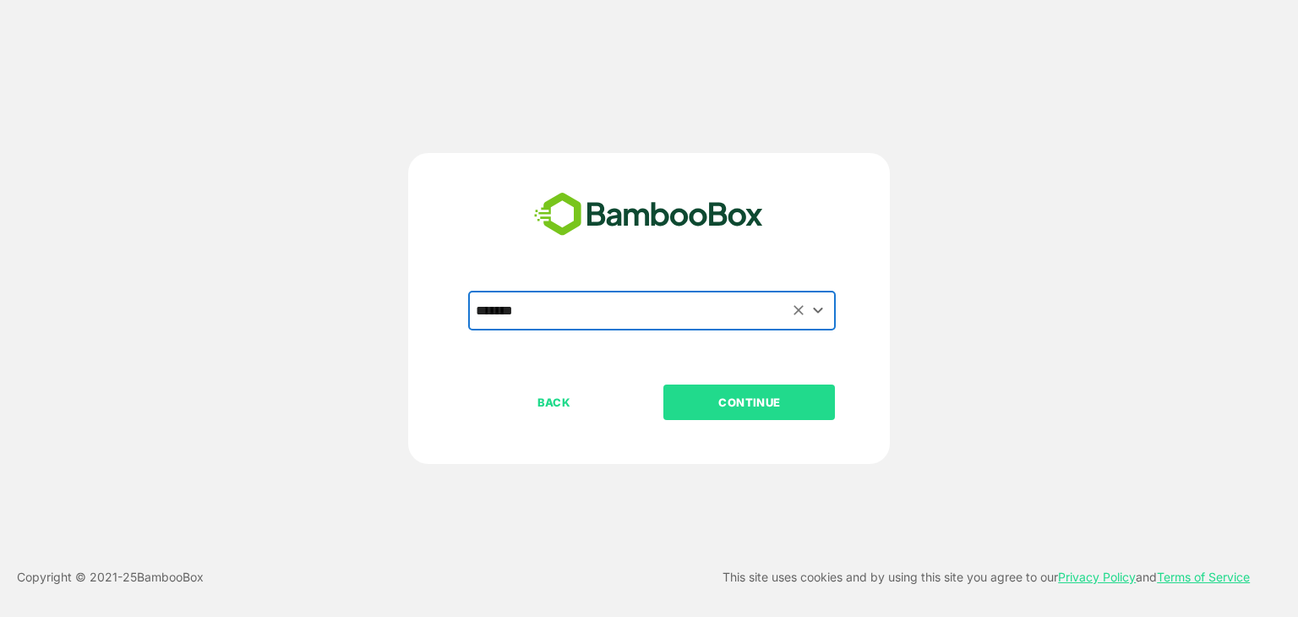
click at [733, 396] on p "CONTINUE" at bounding box center [749, 402] width 169 height 19
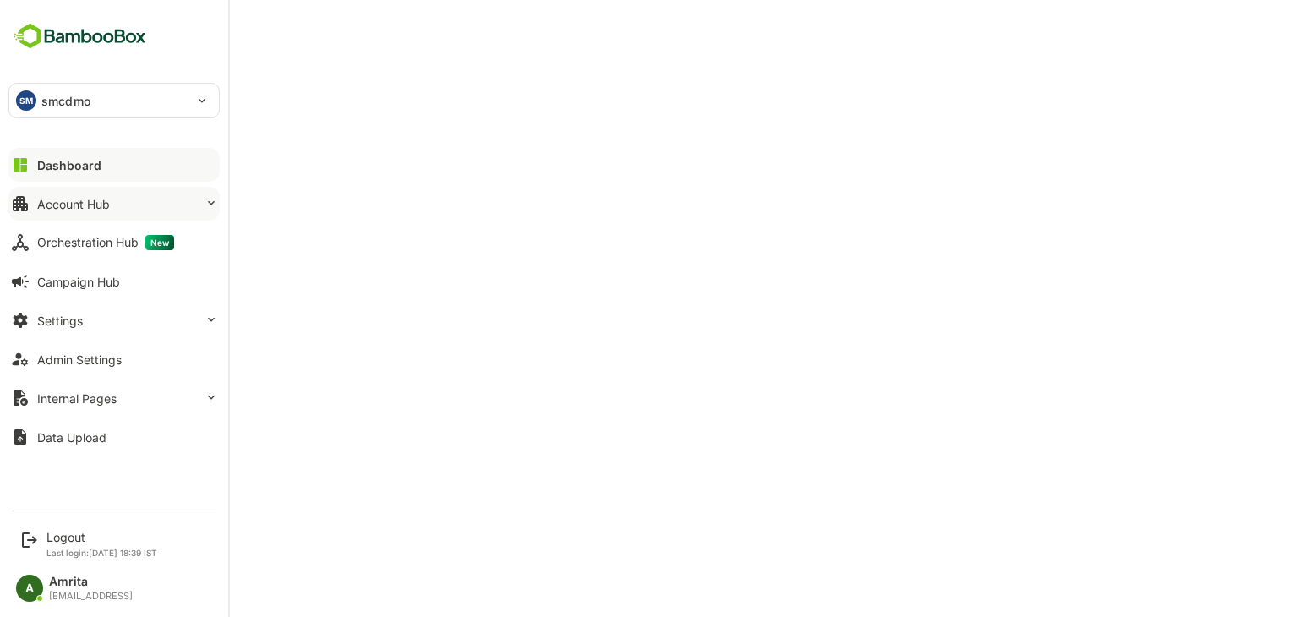
click at [79, 207] on div "Account Hub" at bounding box center [73, 204] width 73 height 14
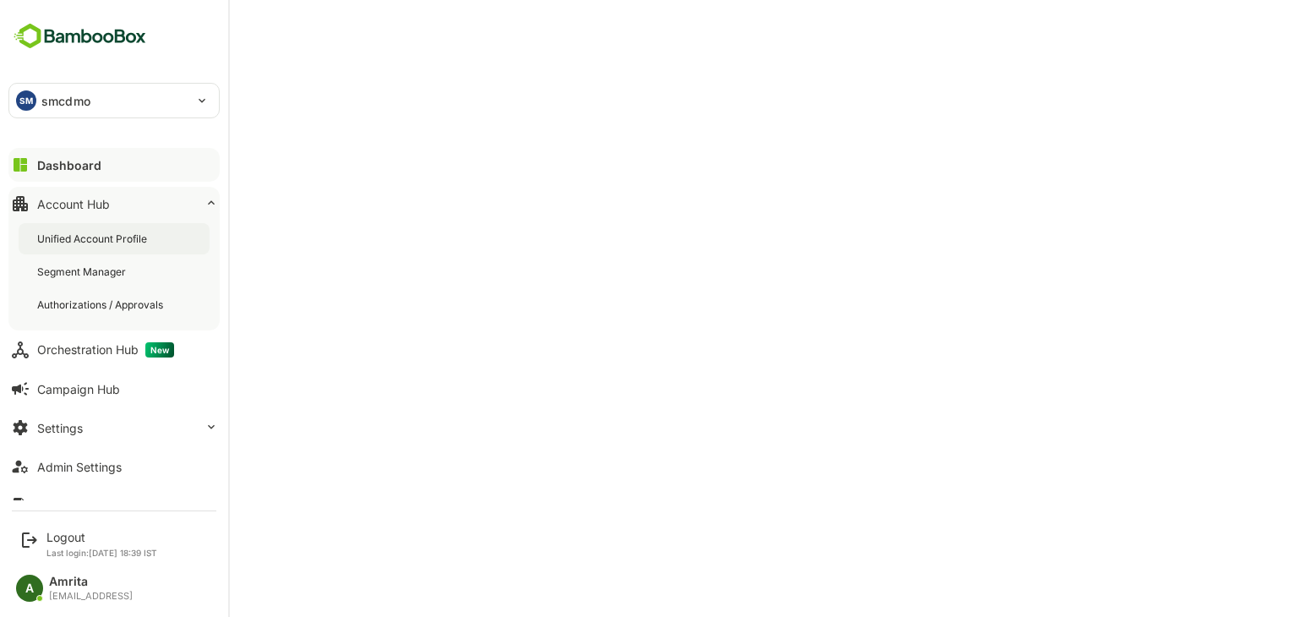
click at [88, 238] on div "Unified Account Profile" at bounding box center [93, 239] width 113 height 14
click at [60, 554] on p "Last login: Aug 26 18:39 IST" at bounding box center [101, 553] width 111 height 10
click at [62, 538] on div "Logout" at bounding box center [101, 537] width 111 height 14
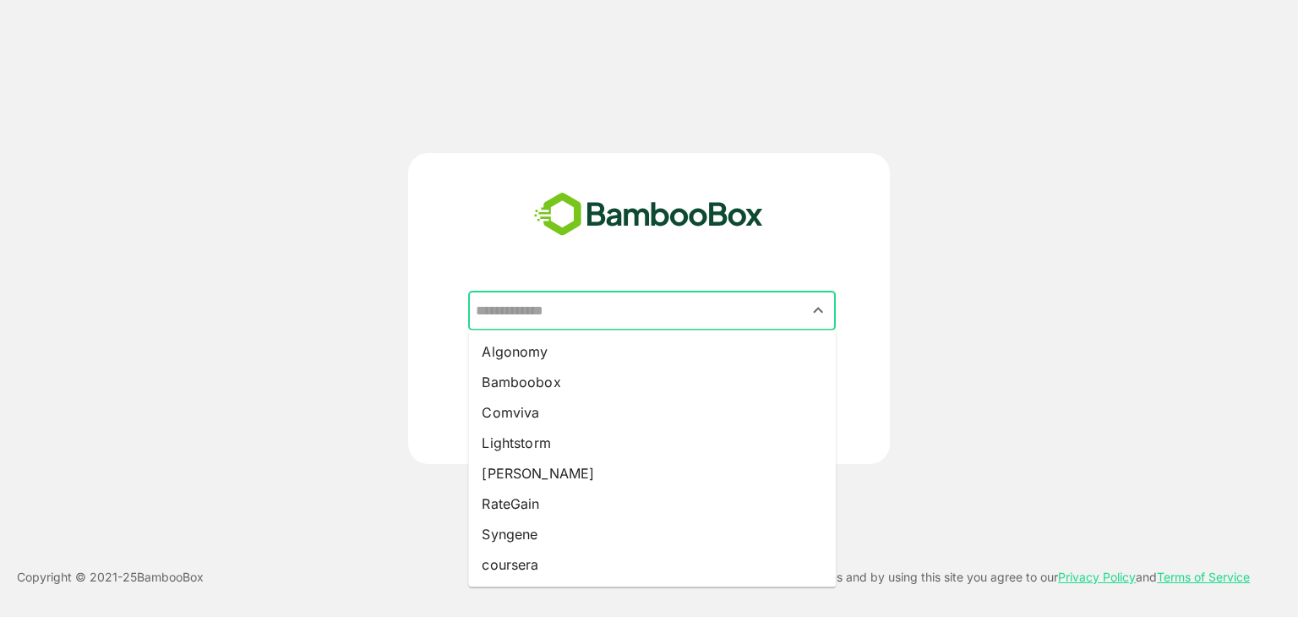
click at [611, 307] on input "text" at bounding box center [652, 311] width 361 height 32
click at [731, 302] on input "text" at bounding box center [652, 311] width 361 height 32
click at [639, 314] on input "text" at bounding box center [652, 311] width 361 height 32
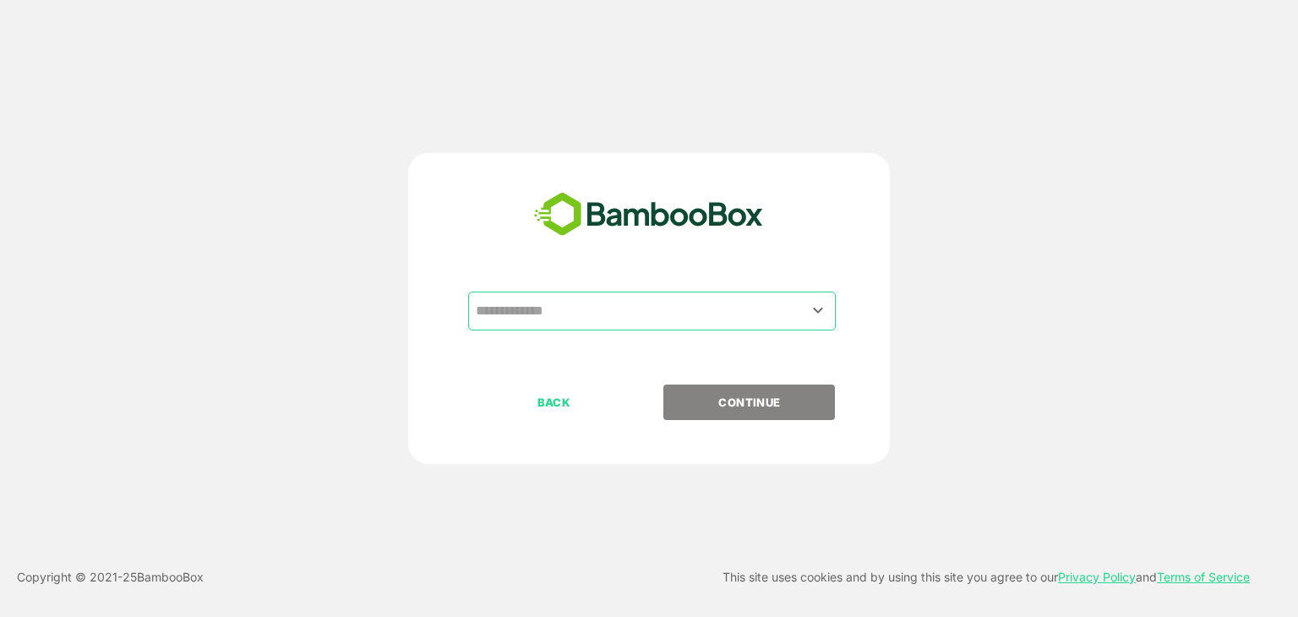
click at [1101, 325] on div "​ BACK CONTINUE" at bounding box center [649, 308] width 1039 height 311
